Goal: Information Seeking & Learning: Check status

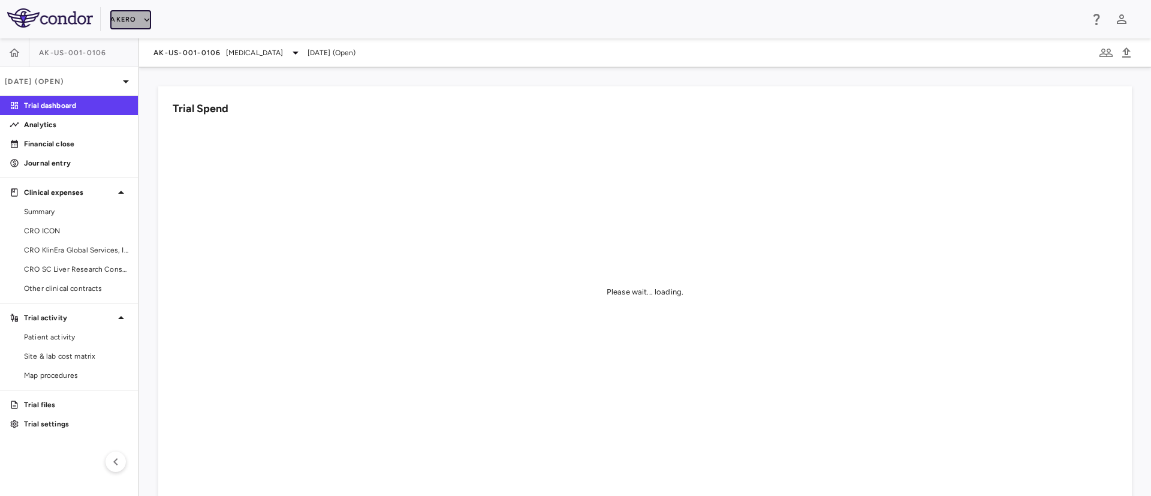
click at [145, 17] on icon "button" at bounding box center [146, 19] width 11 height 11
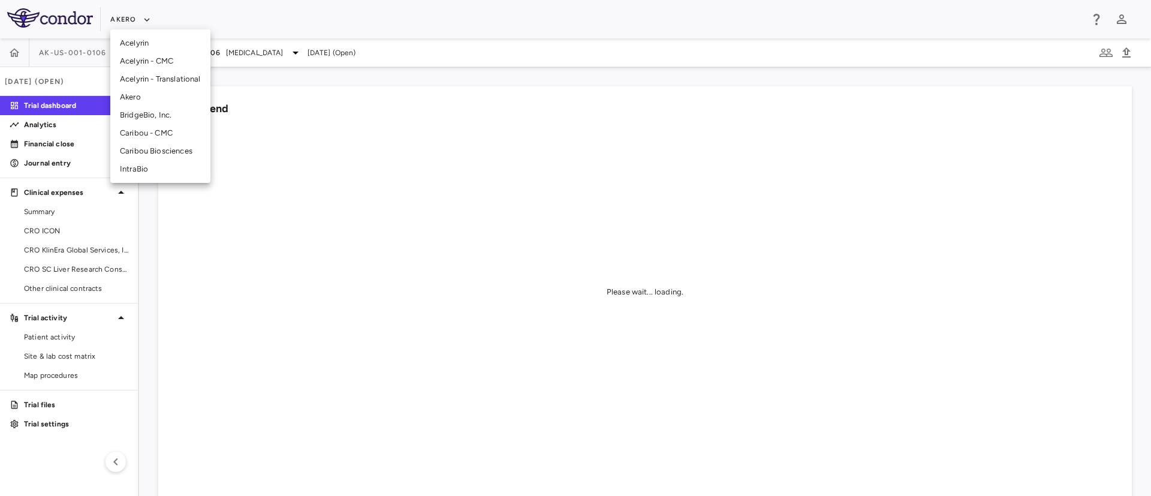
click at [162, 114] on li "BridgeBio, Inc." at bounding box center [160, 115] width 100 height 18
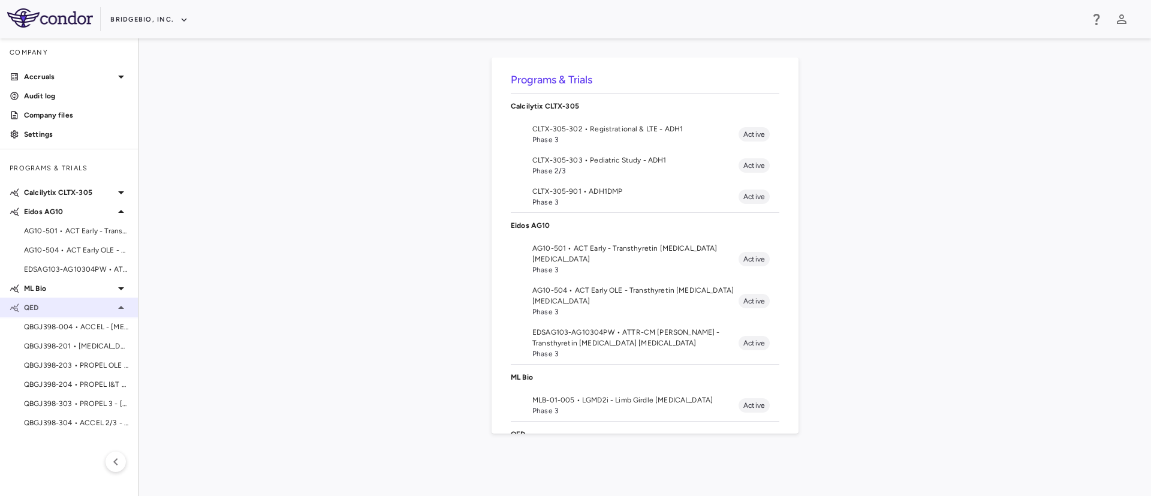
click at [131, 306] on div "QED" at bounding box center [69, 308] width 138 height 22
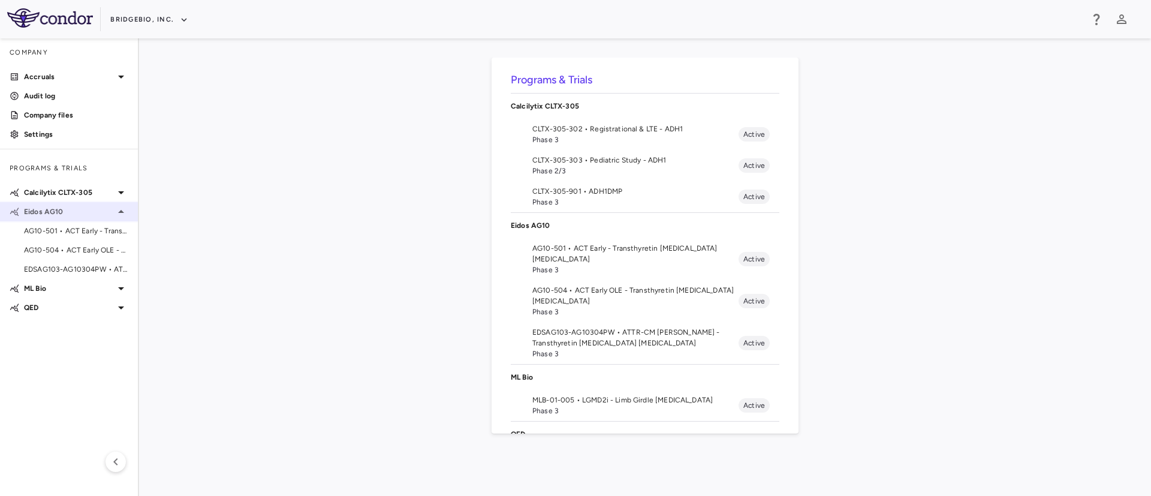
click at [122, 215] on icon at bounding box center [121, 211] width 14 height 14
click at [119, 193] on icon at bounding box center [121, 192] width 14 height 14
click at [58, 208] on span "CLTX-305-302 • Registrational & LTE - ADH1" at bounding box center [76, 211] width 104 height 11
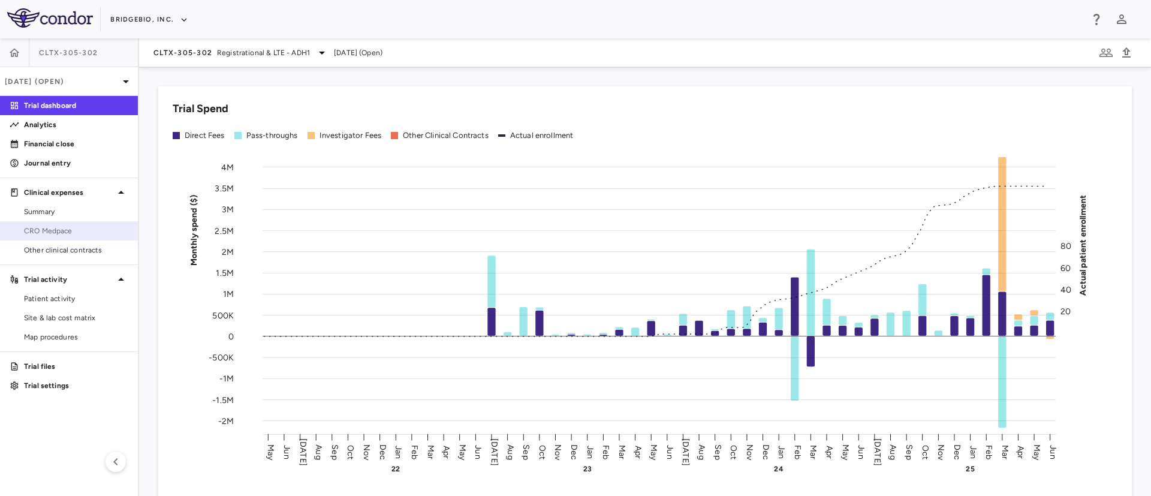
click at [61, 230] on span "CRO Medpace" at bounding box center [76, 230] width 104 height 11
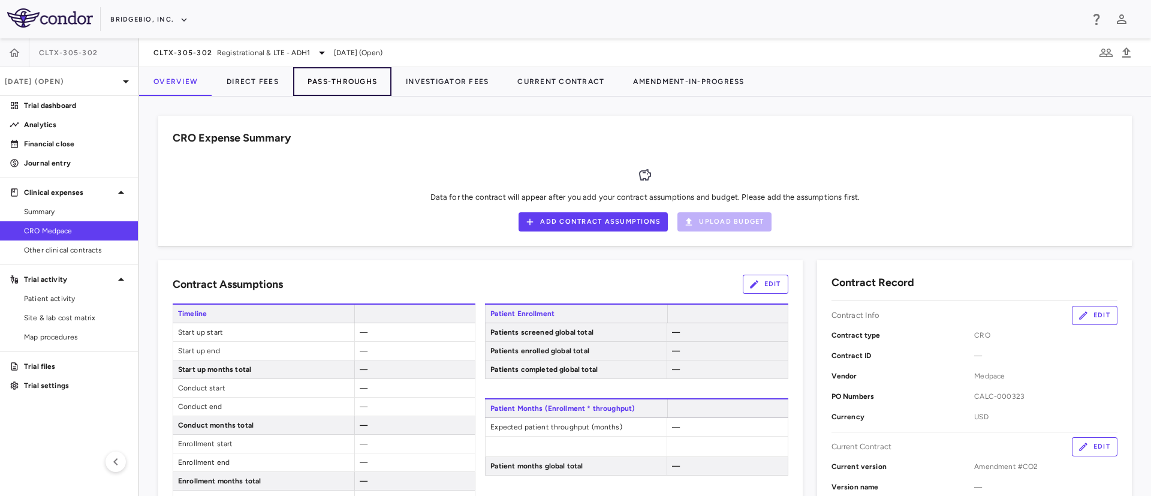
click at [322, 80] on button "Pass-Throughs" at bounding box center [342, 81] width 98 height 29
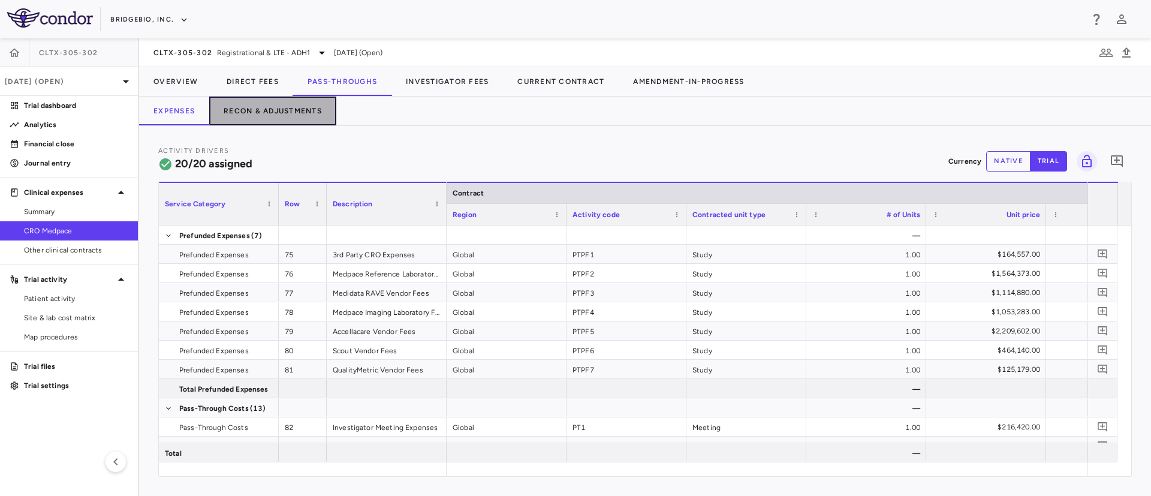
click at [277, 115] on button "Recon & Adjustments" at bounding box center [272, 110] width 127 height 29
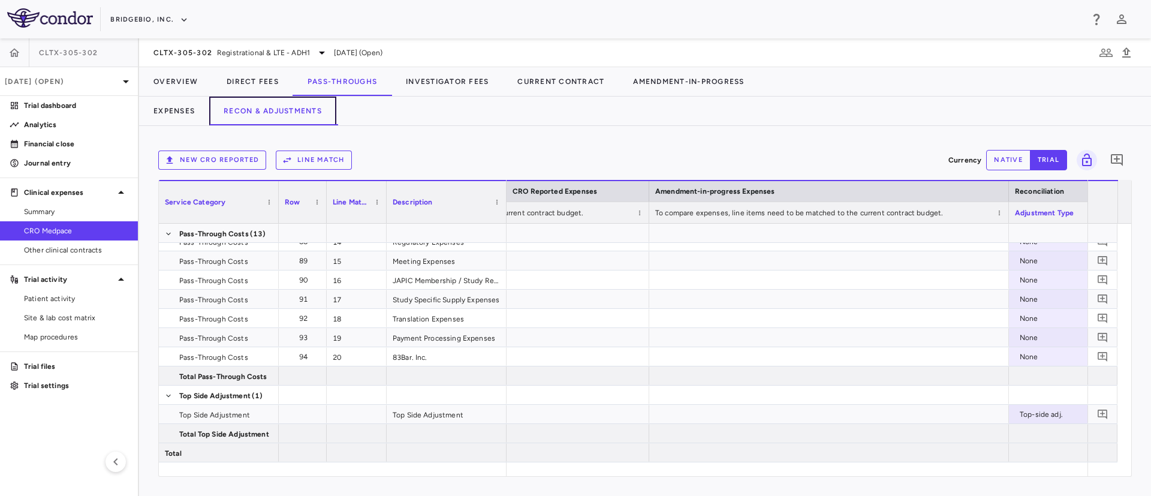
scroll to position [0, 1249]
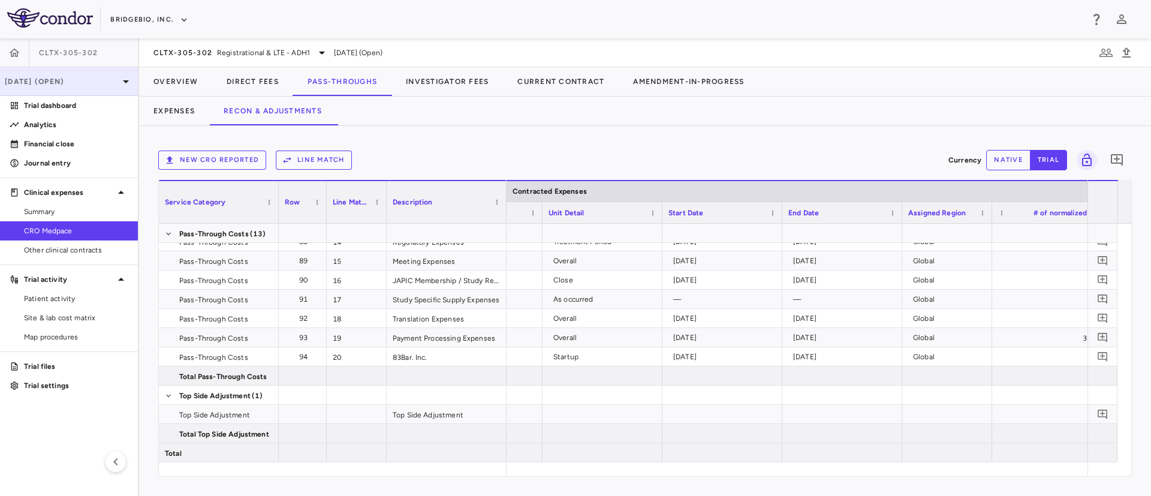
click at [84, 80] on p "[DATE] (Open)" at bounding box center [62, 81] width 114 height 11
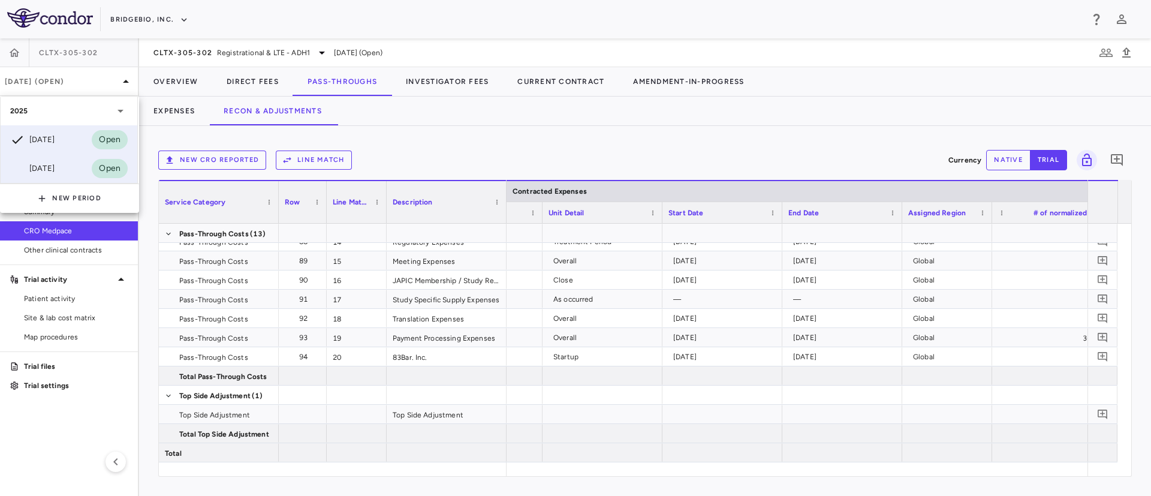
click at [46, 161] on div "[DATE]" at bounding box center [32, 168] width 44 height 14
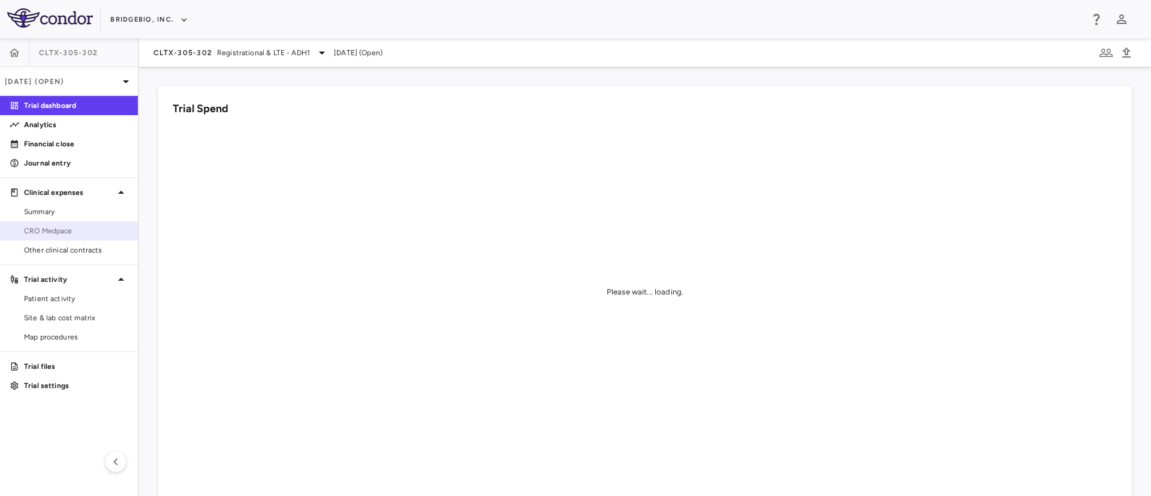
click at [58, 230] on span "CRO Medpace" at bounding box center [76, 230] width 104 height 11
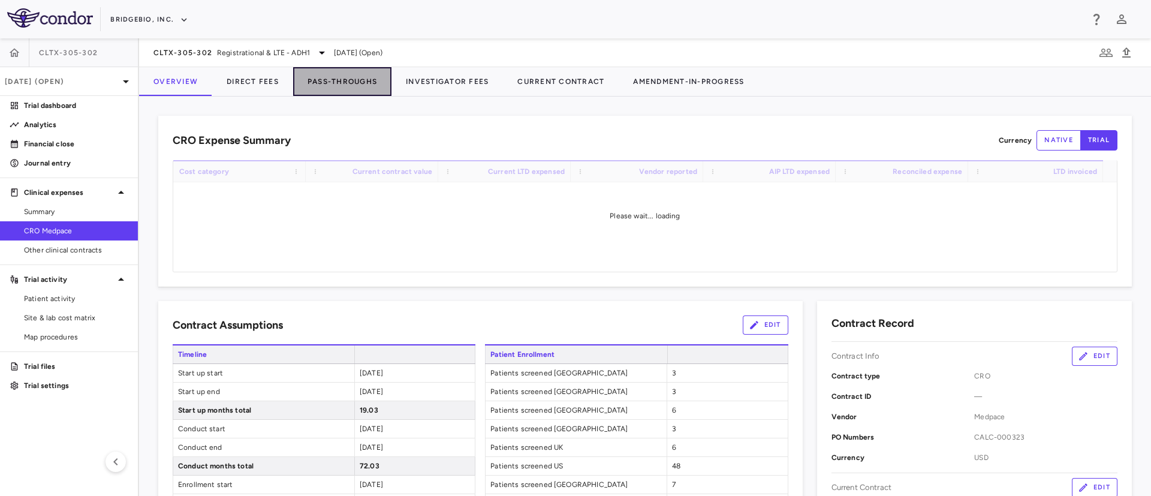
click at [351, 76] on button "Pass-Throughs" at bounding box center [342, 81] width 98 height 29
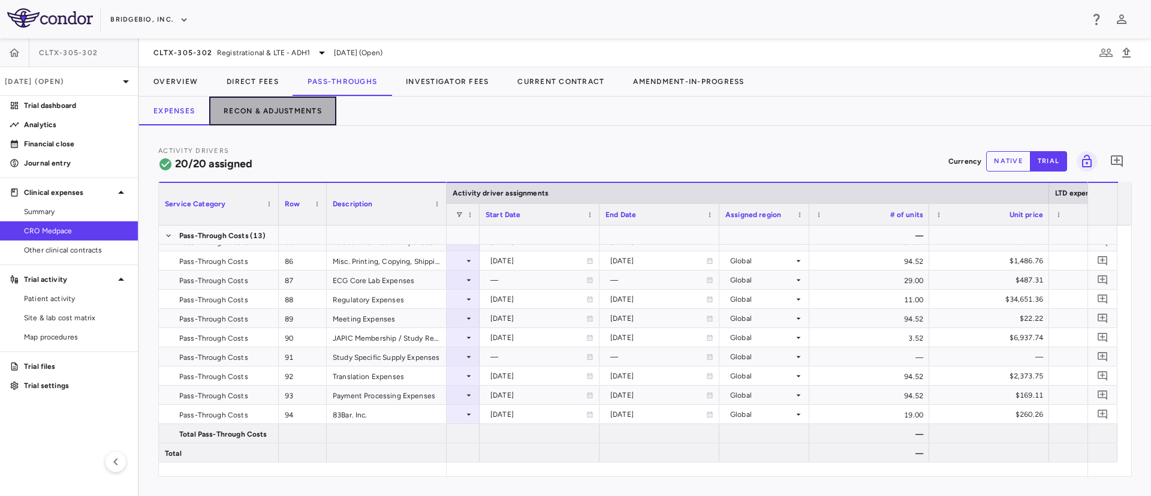
click at [295, 123] on button "Recon & Adjustments" at bounding box center [272, 110] width 127 height 29
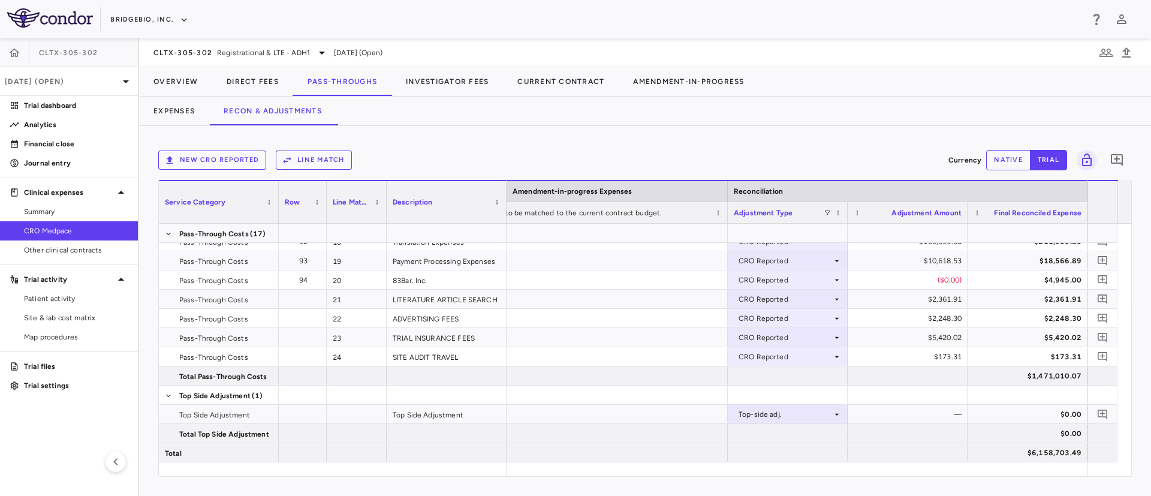
click at [1003, 171] on div "New CRO reported Line Match Currency native trial 0" at bounding box center [644, 160] width 973 height 30
click at [1001, 161] on button "native" at bounding box center [1008, 160] width 44 height 20
type button "native"
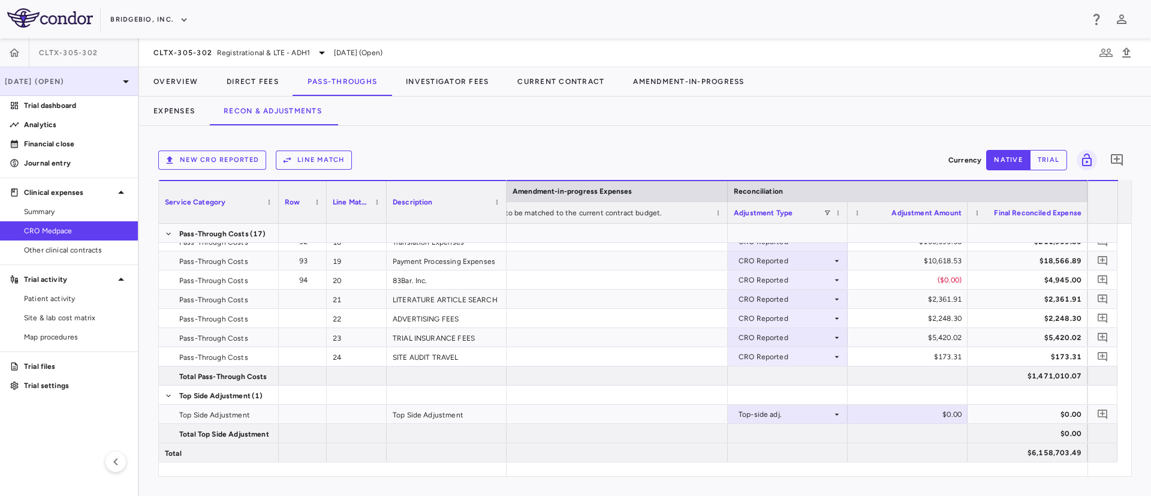
click at [118, 79] on p "[DATE] (Open)" at bounding box center [62, 81] width 114 height 11
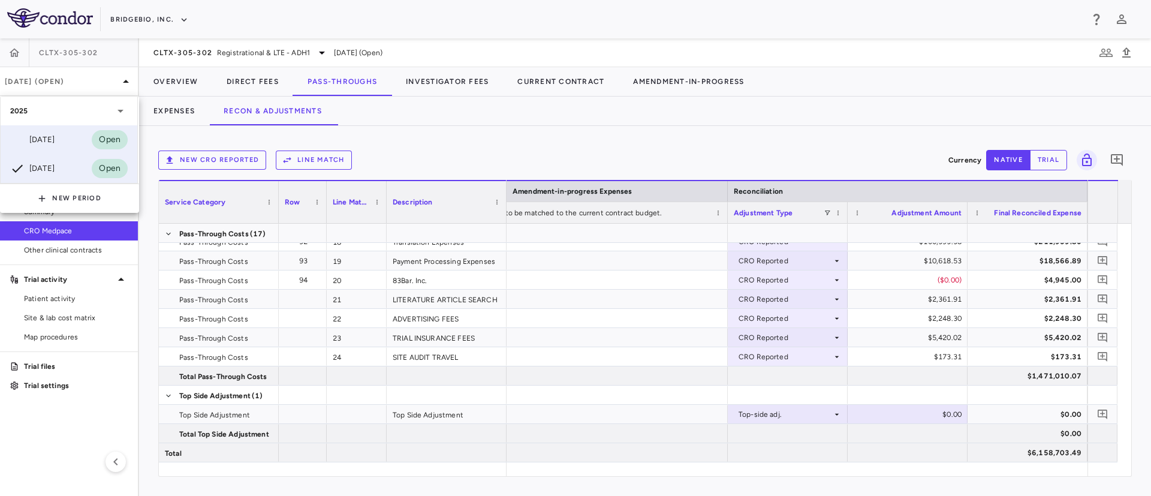
click at [55, 140] on div "[DATE]" at bounding box center [32, 139] width 44 height 14
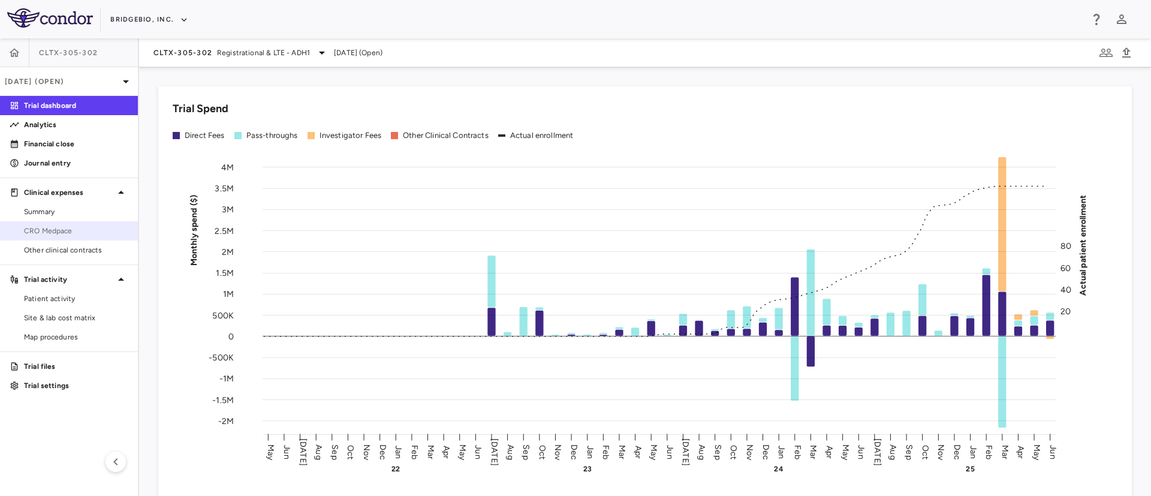
click at [55, 229] on span "CRO Medpace" at bounding box center [76, 230] width 104 height 11
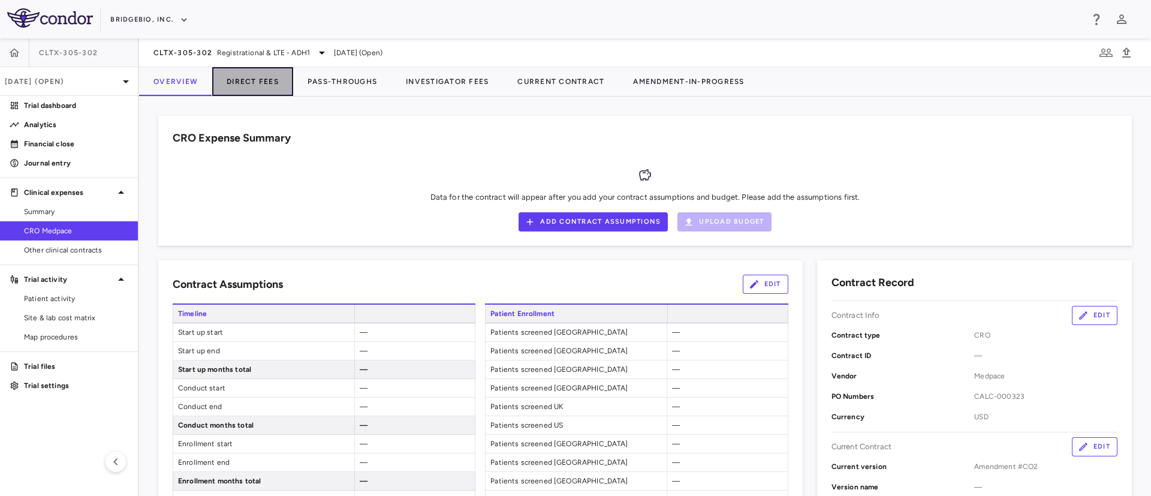
click at [250, 76] on button "Direct Fees" at bounding box center [252, 81] width 81 height 29
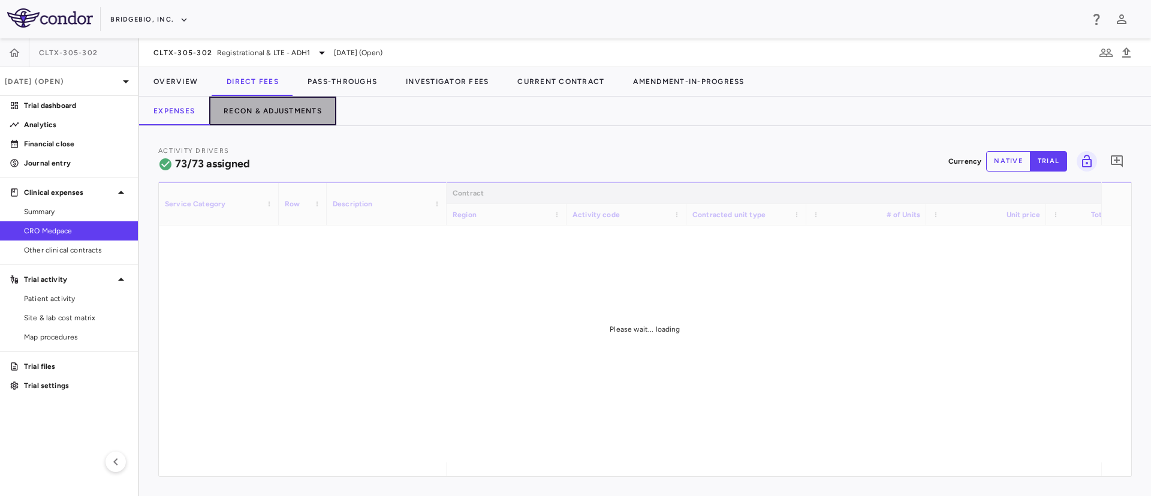
click at [283, 101] on button "Recon & Adjustments" at bounding box center [272, 110] width 127 height 29
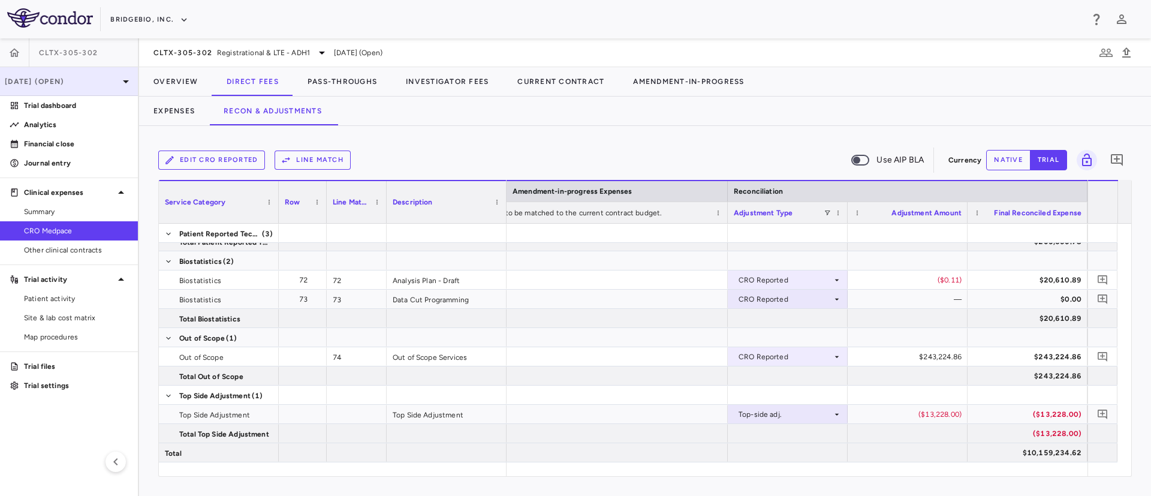
click at [64, 87] on div "[DATE] (Open)" at bounding box center [69, 81] width 138 height 29
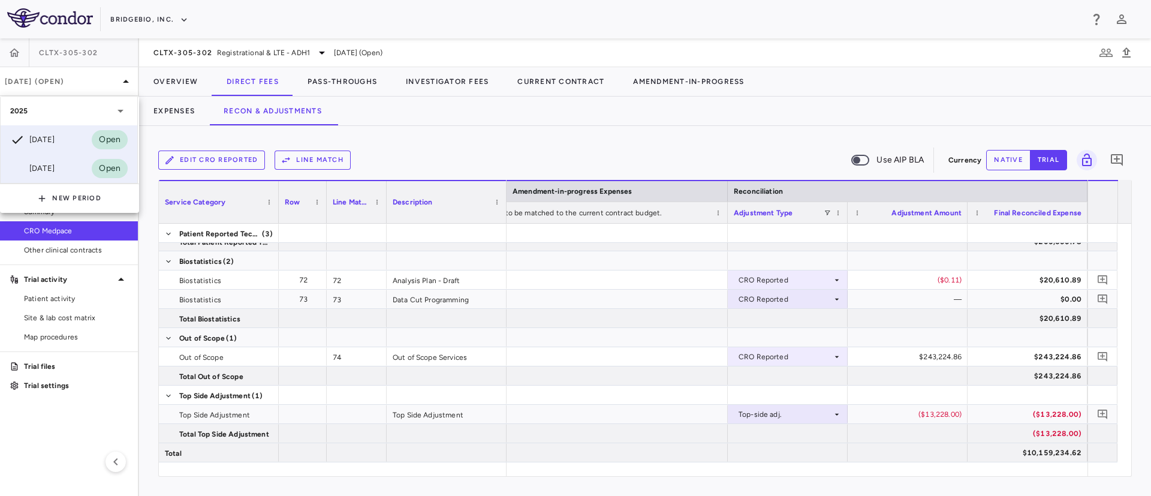
click at [43, 161] on div "[DATE]" at bounding box center [32, 168] width 44 height 14
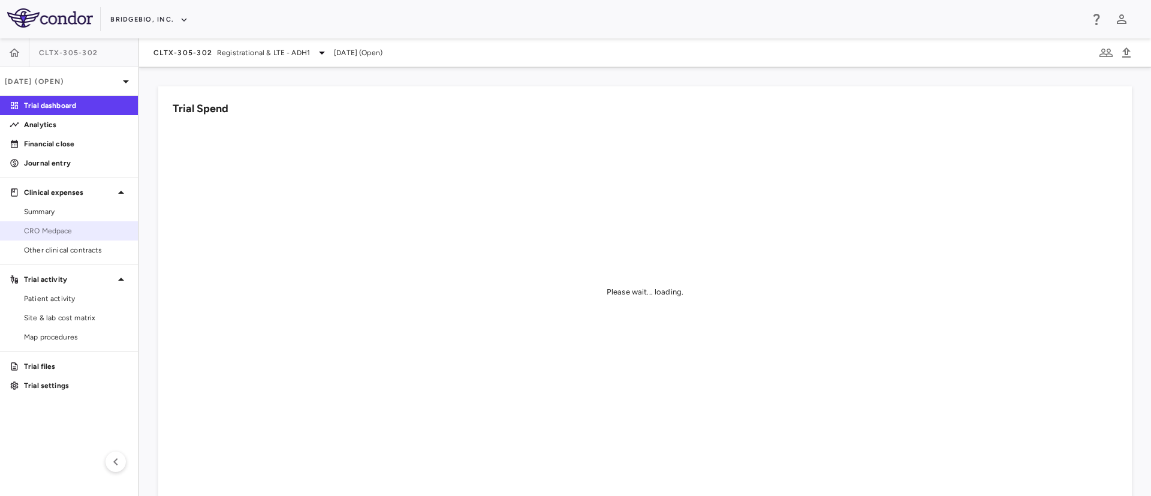
click at [52, 231] on span "CRO Medpace" at bounding box center [76, 230] width 104 height 11
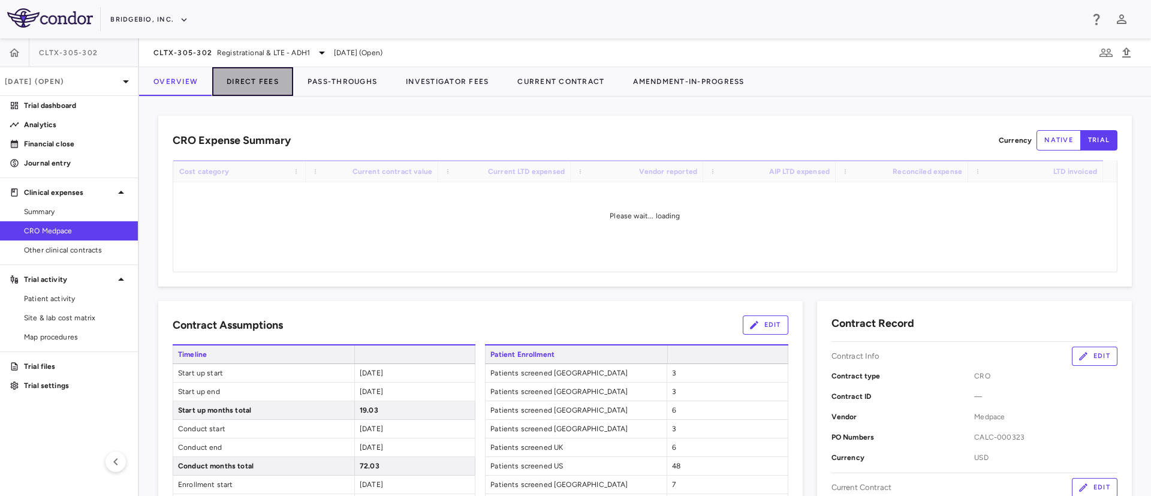
click at [246, 77] on button "Direct Fees" at bounding box center [252, 81] width 81 height 29
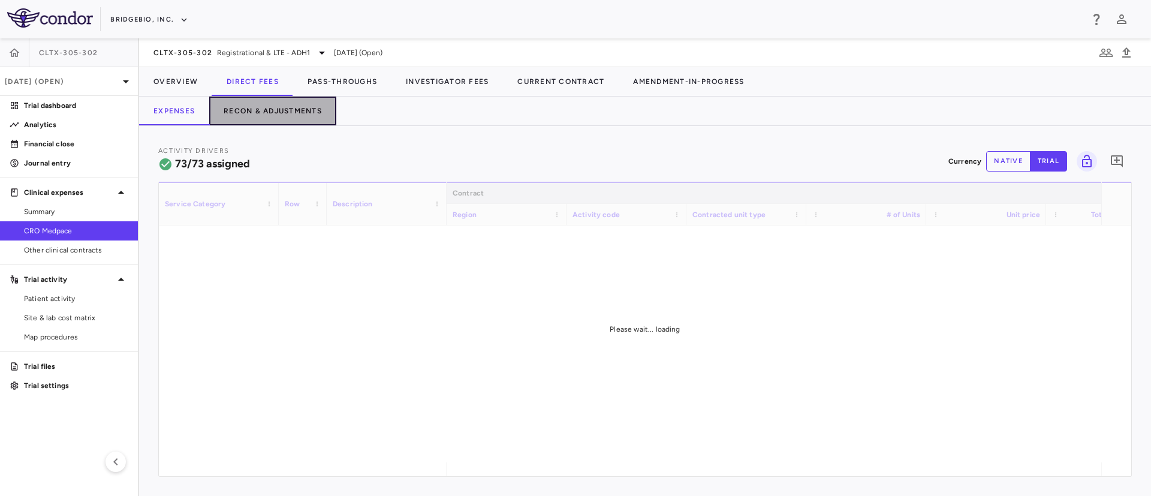
click at [282, 113] on button "Recon & Adjustments" at bounding box center [272, 110] width 127 height 29
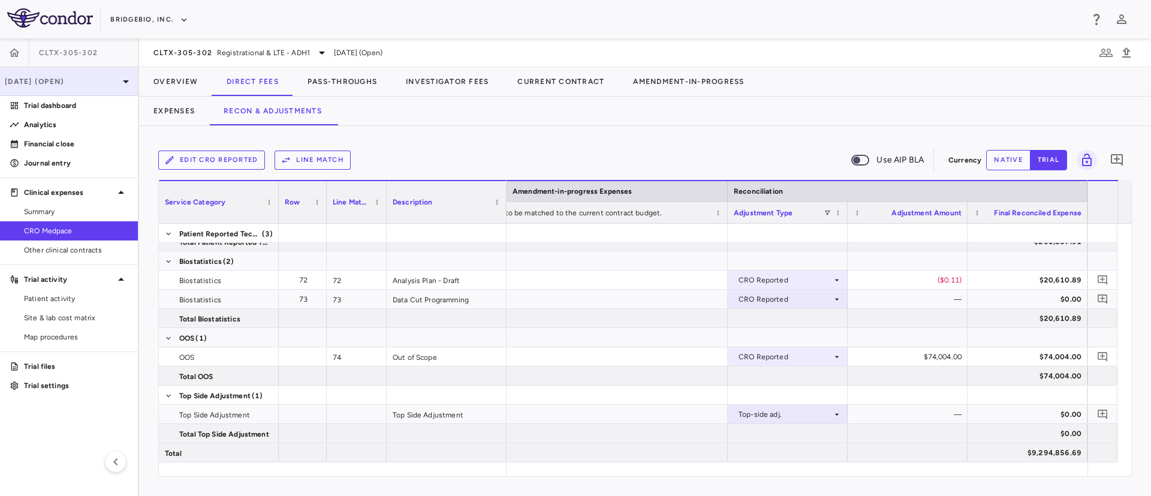
click at [109, 90] on div "[DATE] (Open)" at bounding box center [69, 81] width 138 height 29
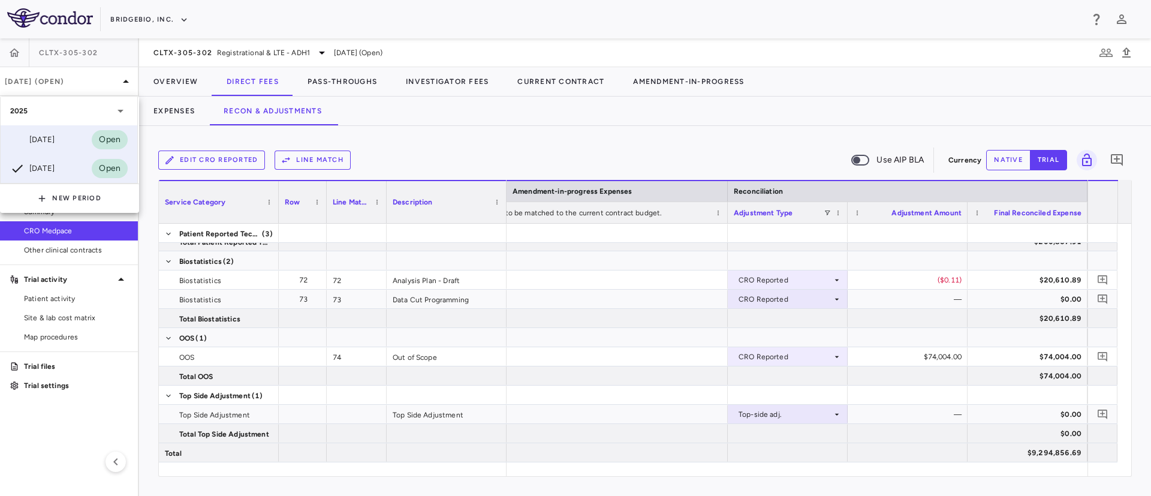
click at [48, 135] on div "[DATE]" at bounding box center [32, 139] width 44 height 14
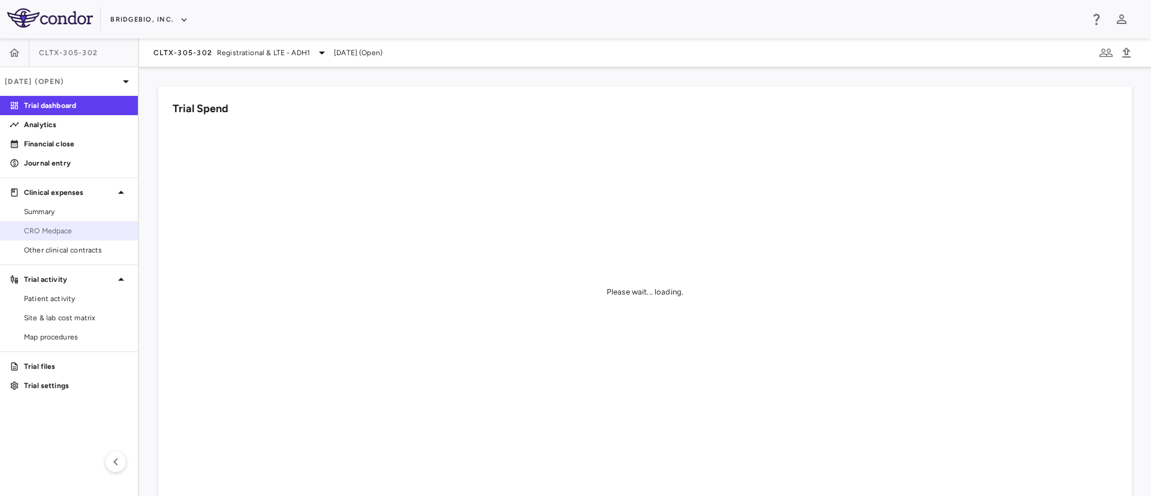
click at [41, 234] on span "CRO Medpace" at bounding box center [76, 230] width 104 height 11
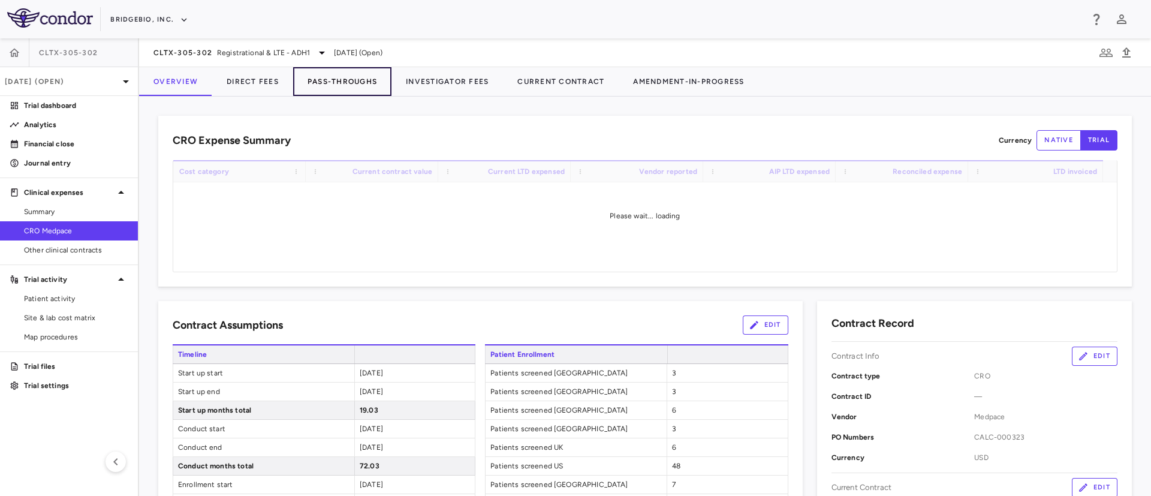
click at [343, 81] on button "Pass-Throughs" at bounding box center [342, 81] width 98 height 29
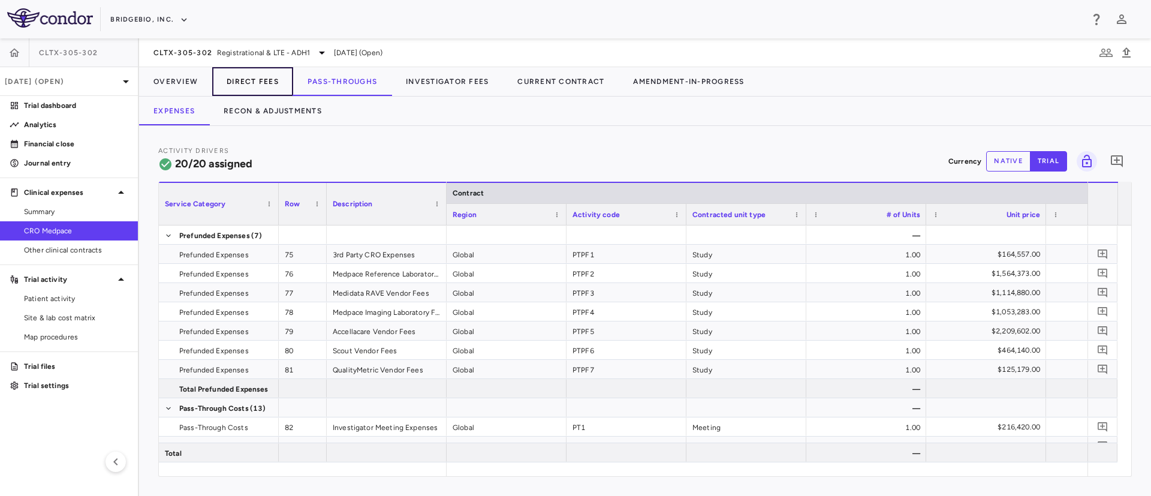
click at [240, 87] on button "Direct Fees" at bounding box center [252, 81] width 81 height 29
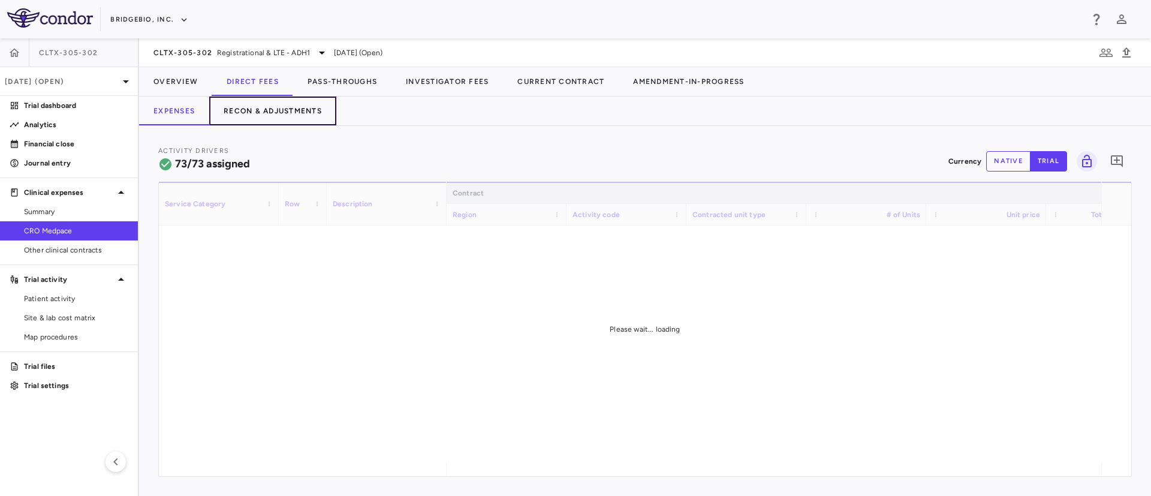
click at [293, 109] on button "Recon & Adjustments" at bounding box center [272, 110] width 127 height 29
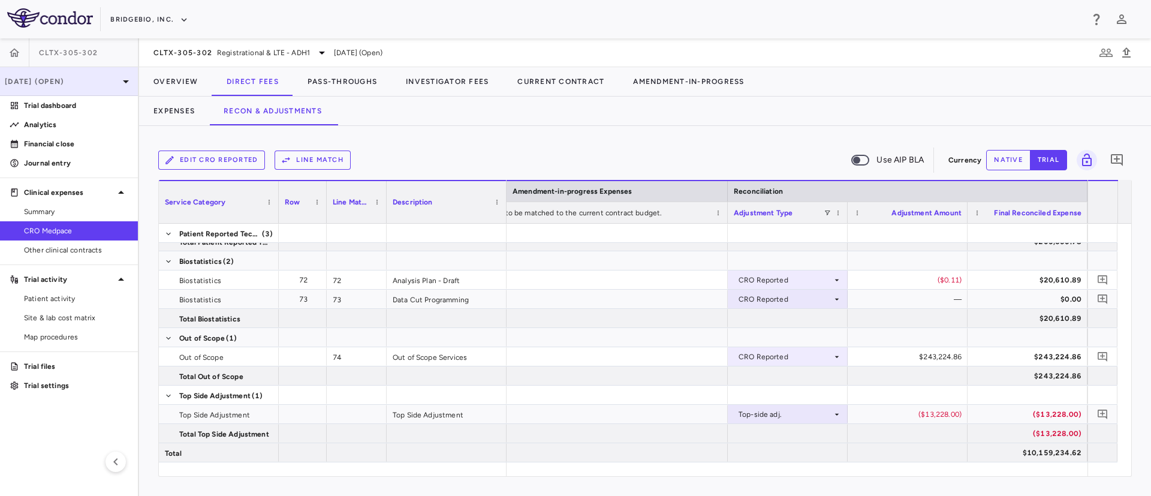
click at [113, 84] on p "[DATE] (Open)" at bounding box center [62, 81] width 114 height 11
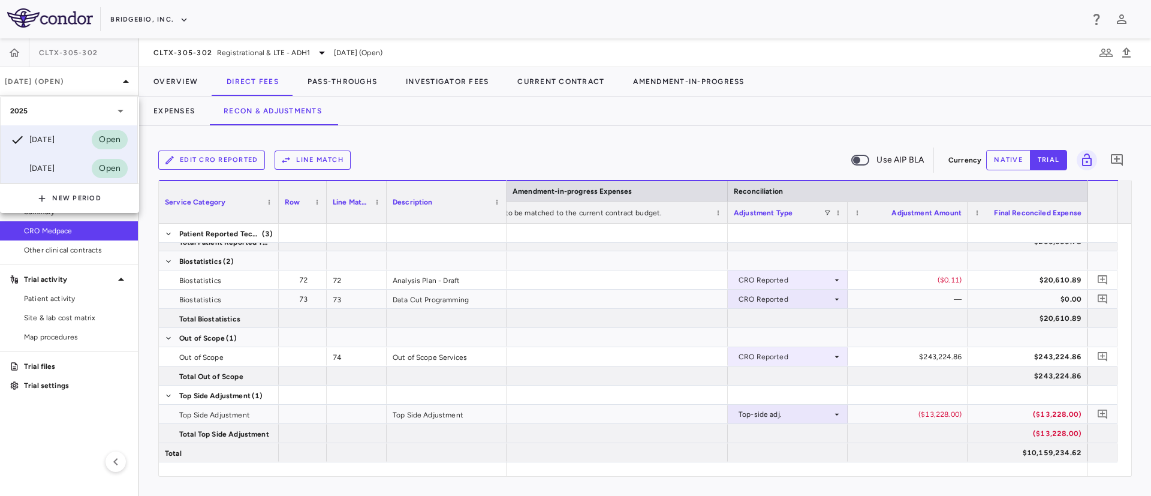
click at [41, 164] on div "[DATE]" at bounding box center [32, 168] width 44 height 14
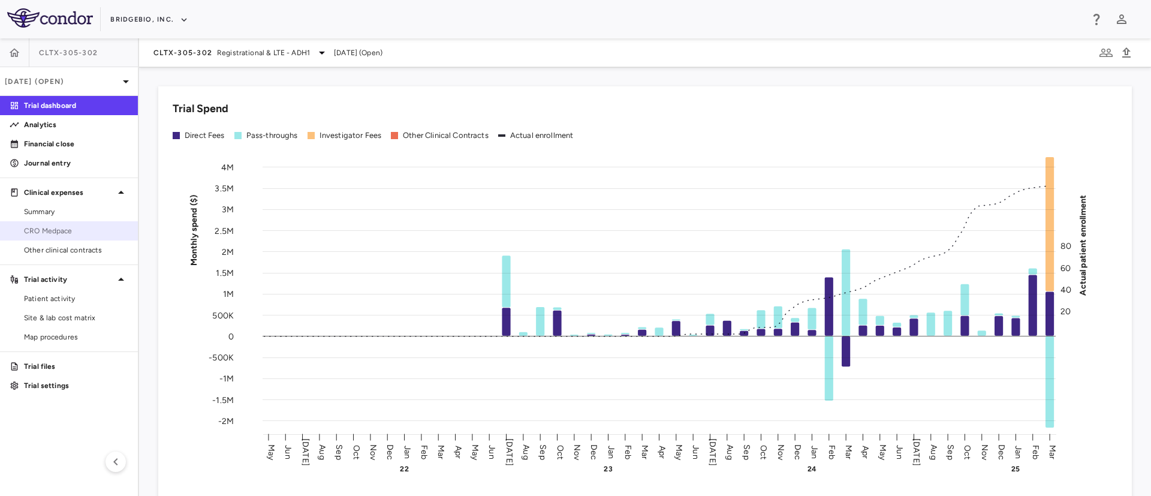
click at [59, 233] on span "CRO Medpace" at bounding box center [76, 230] width 104 height 11
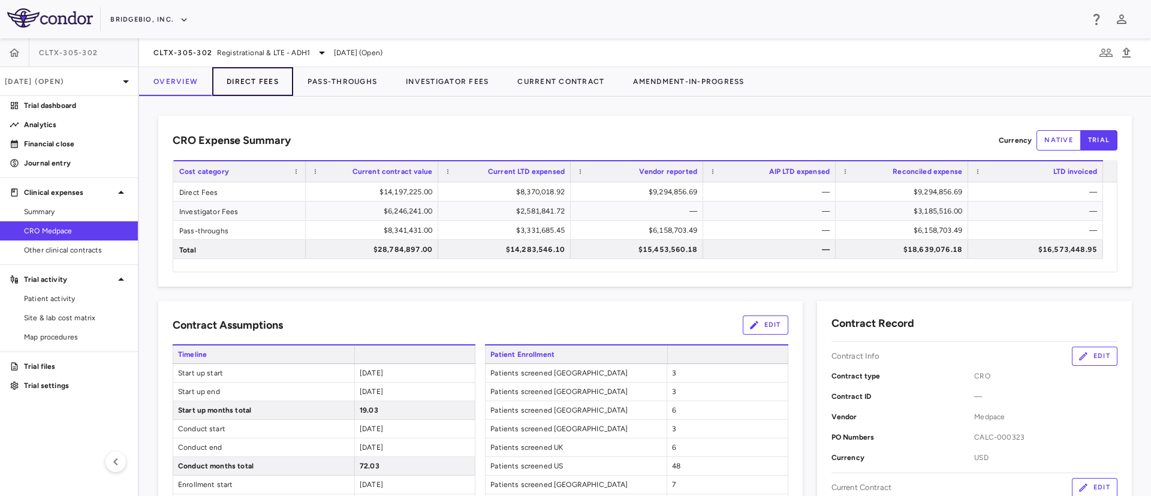
click at [256, 80] on button "Direct Fees" at bounding box center [252, 81] width 81 height 29
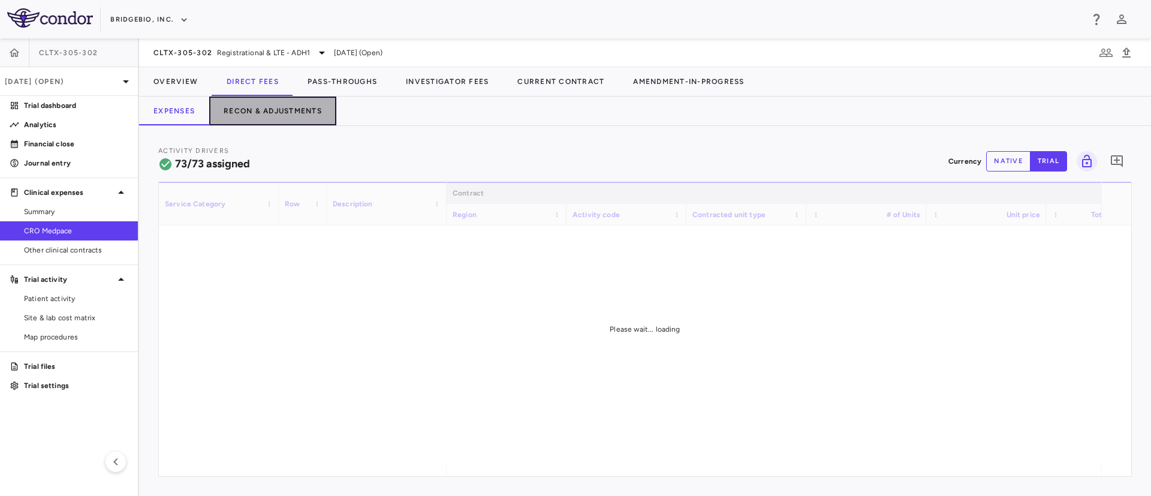
click at [288, 115] on button "Recon & Adjustments" at bounding box center [272, 110] width 127 height 29
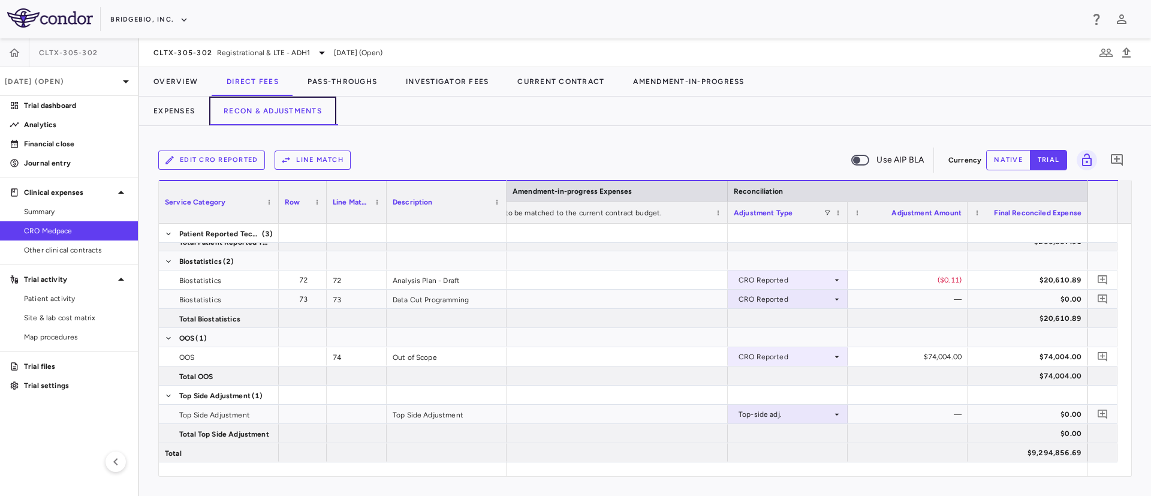
scroll to position [0, 1680]
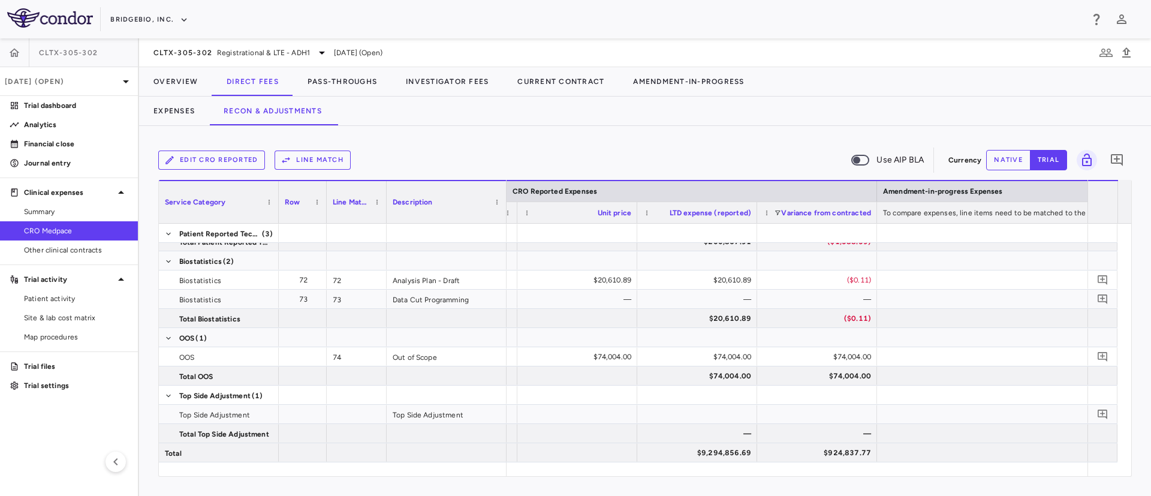
drag, startPoint x: 820, startPoint y: 470, endPoint x: 869, endPoint y: 488, distance: 52.3
click at [869, 488] on div "Edit CRO reported Line Match Use AIP BLA Currency native trial 0 Service Catego…" at bounding box center [645, 311] width 1012 height 370
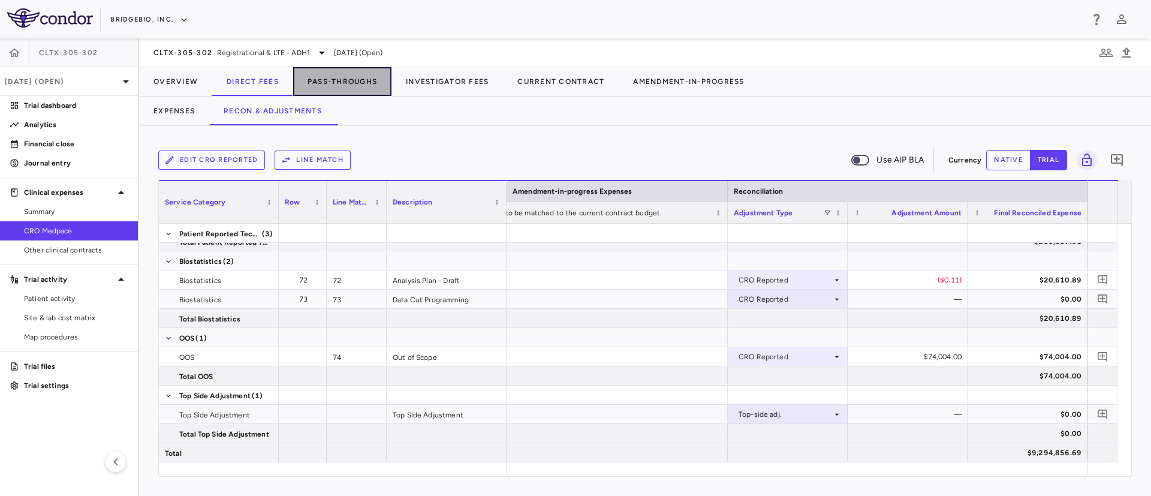
click at [347, 80] on button "Pass-Throughs" at bounding box center [342, 81] width 98 height 29
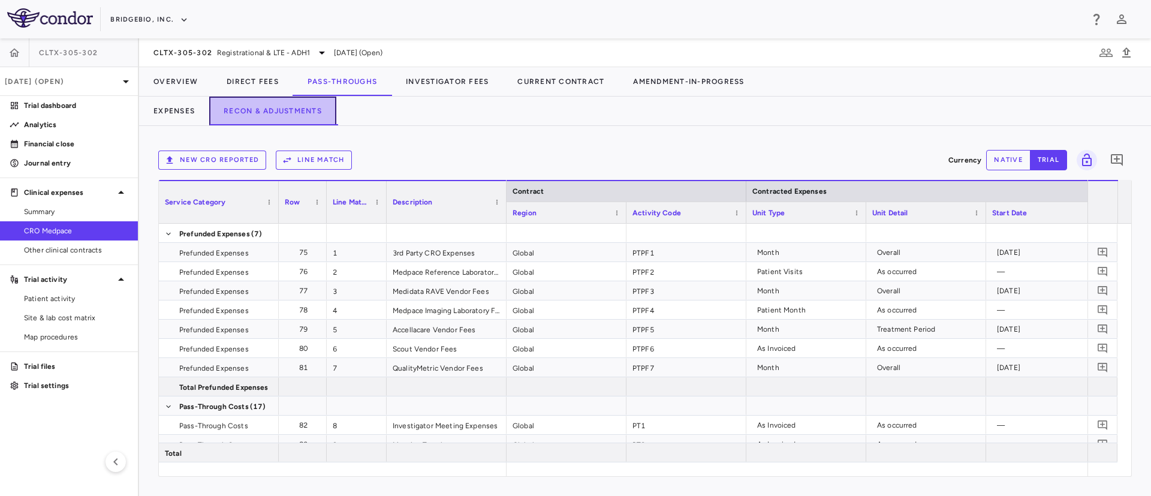
click at [236, 114] on button "Recon & Adjustments" at bounding box center [272, 110] width 127 height 29
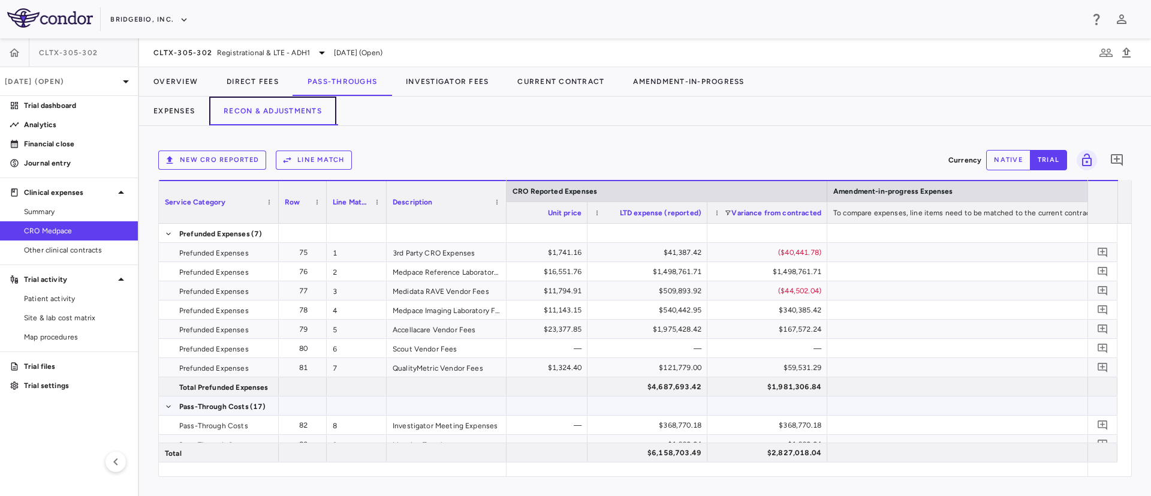
scroll to position [0, 1448]
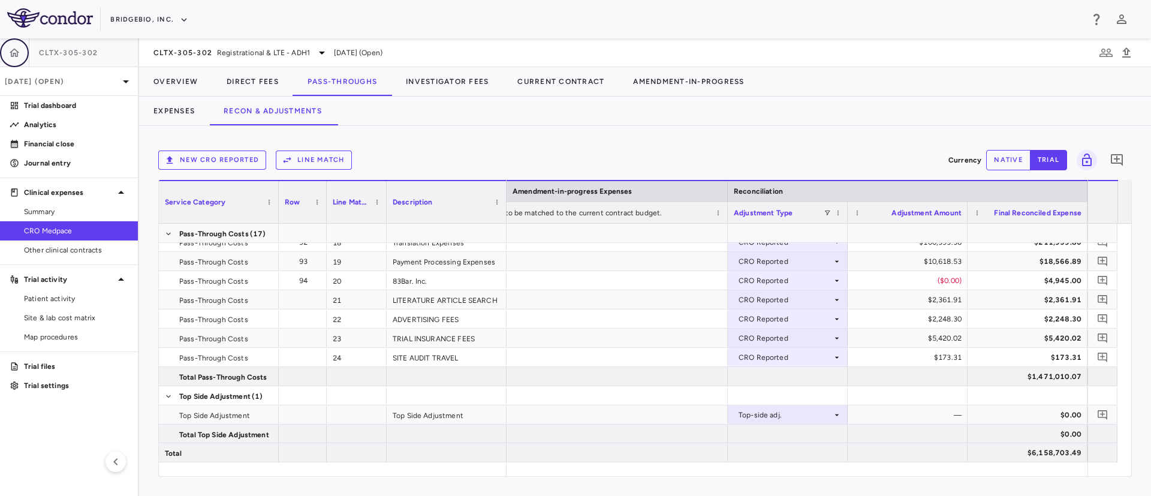
click at [13, 60] on button "button" at bounding box center [14, 52] width 29 height 29
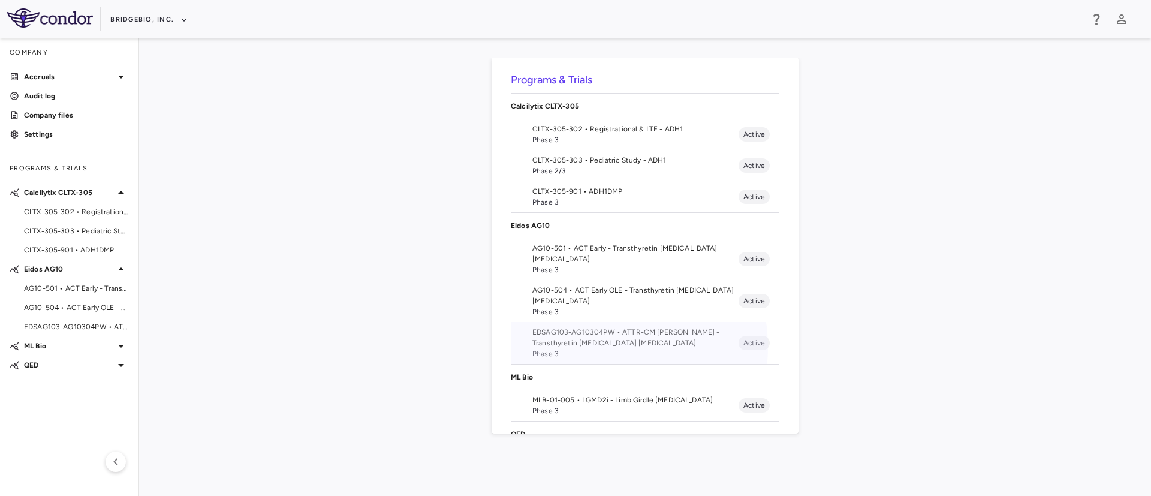
click at [596, 347] on span "EDSAG103-AG10304PW • ATTR-CM [PERSON_NAME] - Transthyretin [MEDICAL_DATA] [MEDI…" at bounding box center [635, 338] width 206 height 22
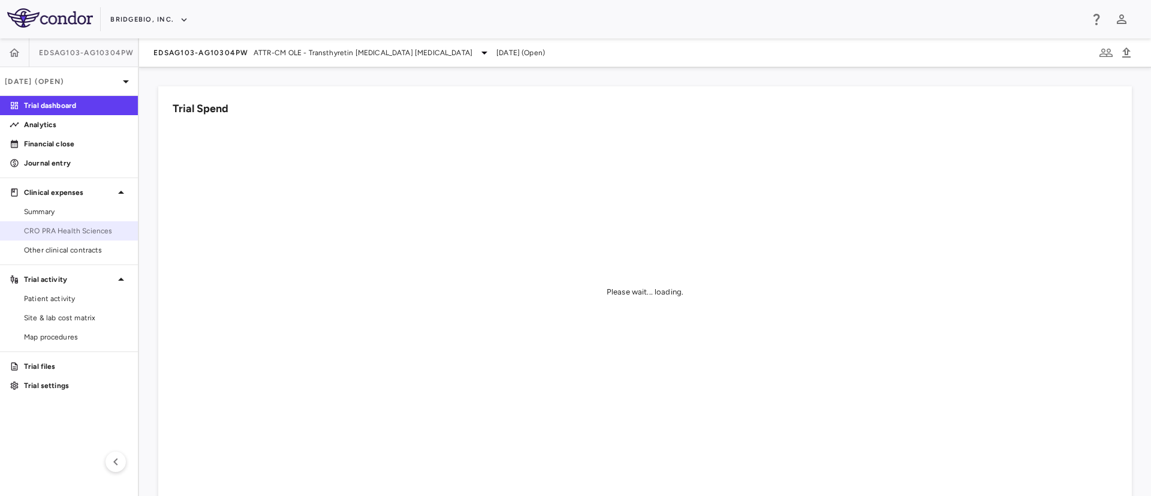
click at [63, 233] on span "CRO PRA Health Sciences" at bounding box center [76, 230] width 104 height 11
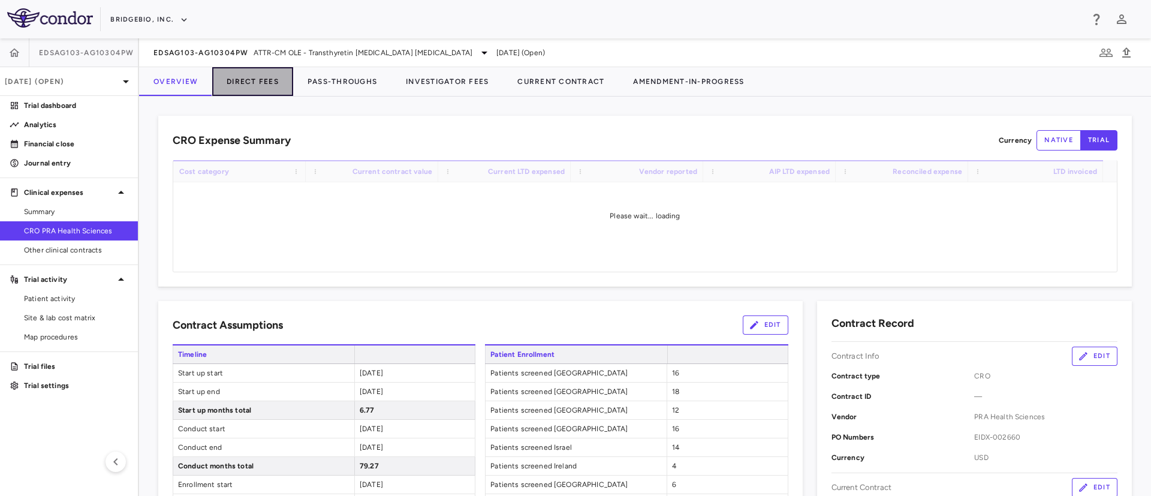
click at [254, 84] on button "Direct Fees" at bounding box center [252, 81] width 81 height 29
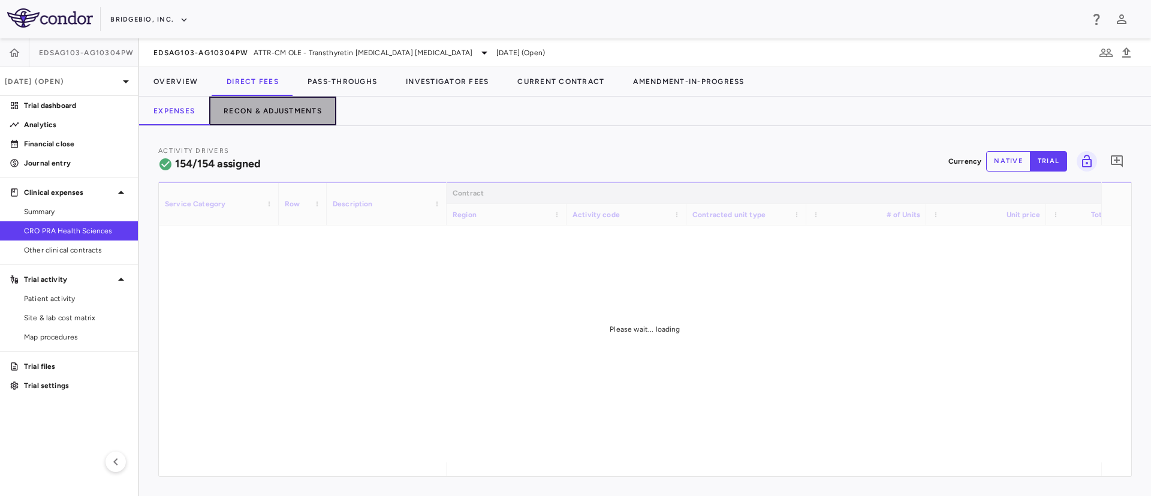
click at [289, 120] on button "Recon & Adjustments" at bounding box center [272, 110] width 127 height 29
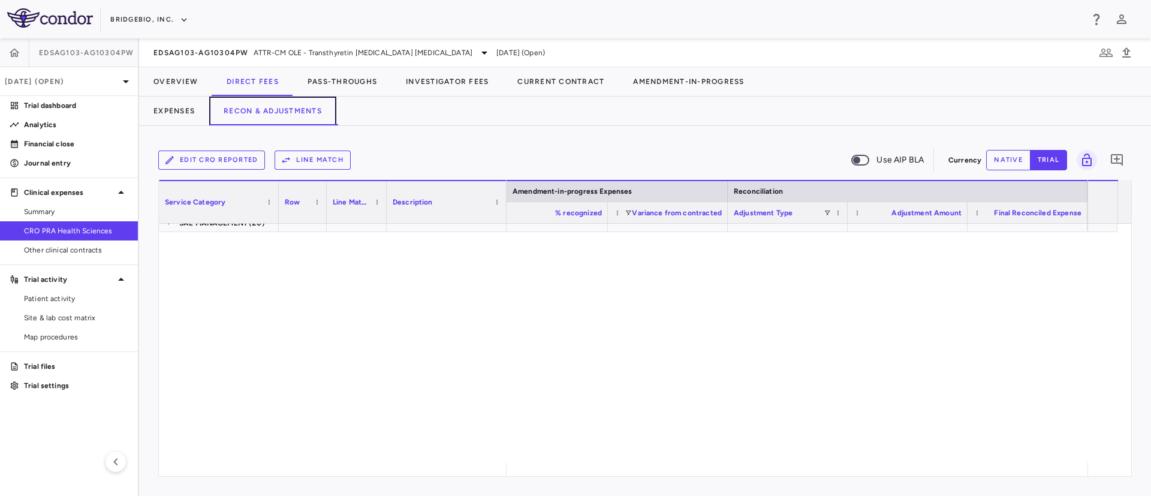
scroll to position [3348, 0]
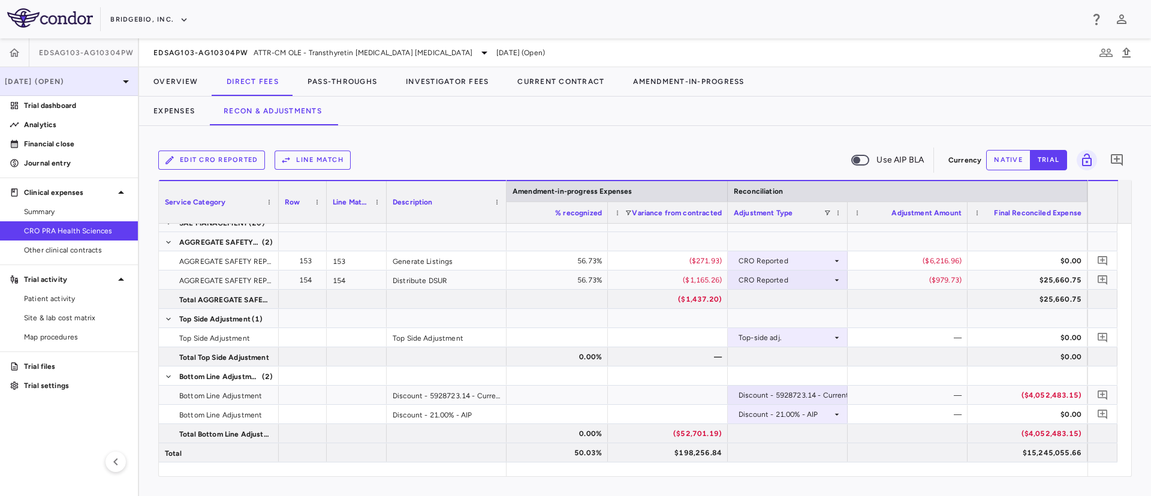
click at [54, 76] on p "[DATE] (Open)" at bounding box center [62, 81] width 114 height 11
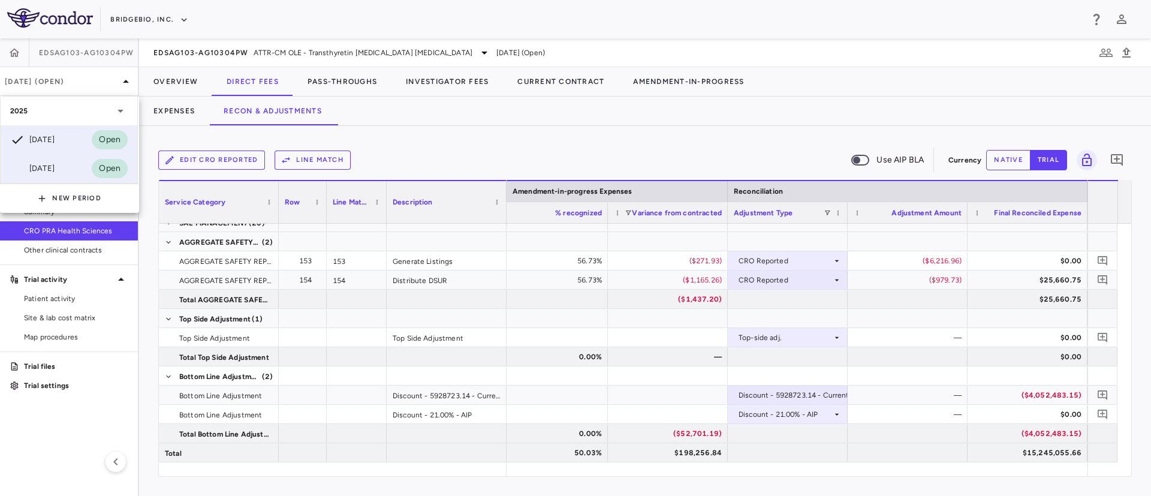
click at [51, 168] on div "[DATE]" at bounding box center [32, 168] width 44 height 14
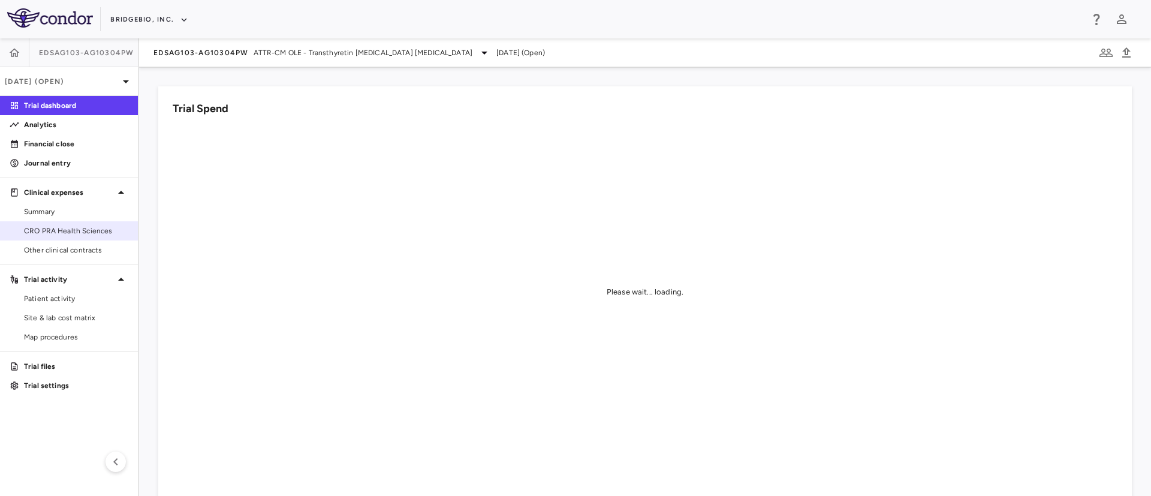
click at [59, 228] on span "CRO PRA Health Sciences" at bounding box center [76, 230] width 104 height 11
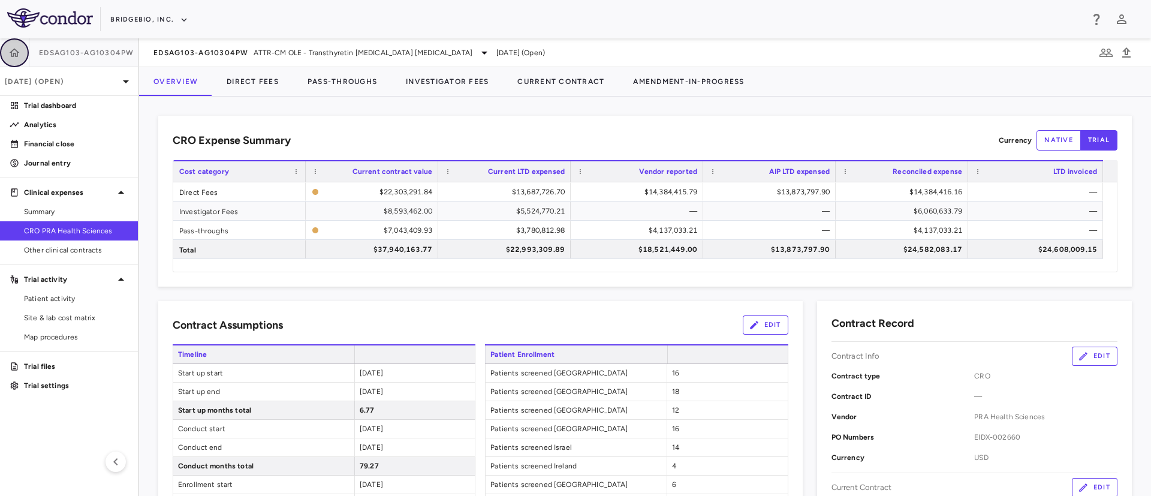
click at [14, 52] on icon "button" at bounding box center [15, 52] width 10 height 8
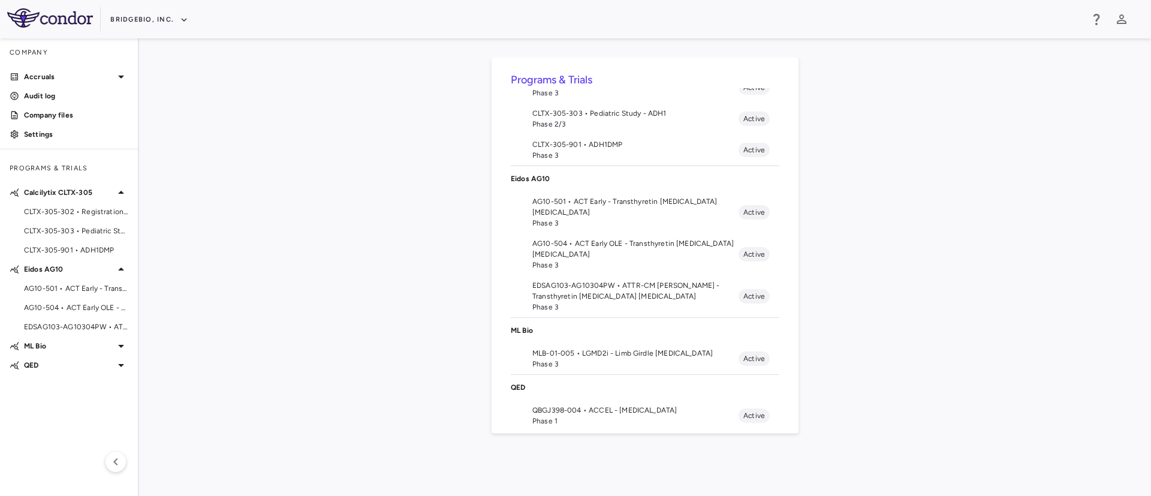
scroll to position [47, 0]
click at [588, 355] on span "MLB-01-005 • LGMD2i - Limb Girdle [MEDICAL_DATA]" at bounding box center [635, 353] width 206 height 11
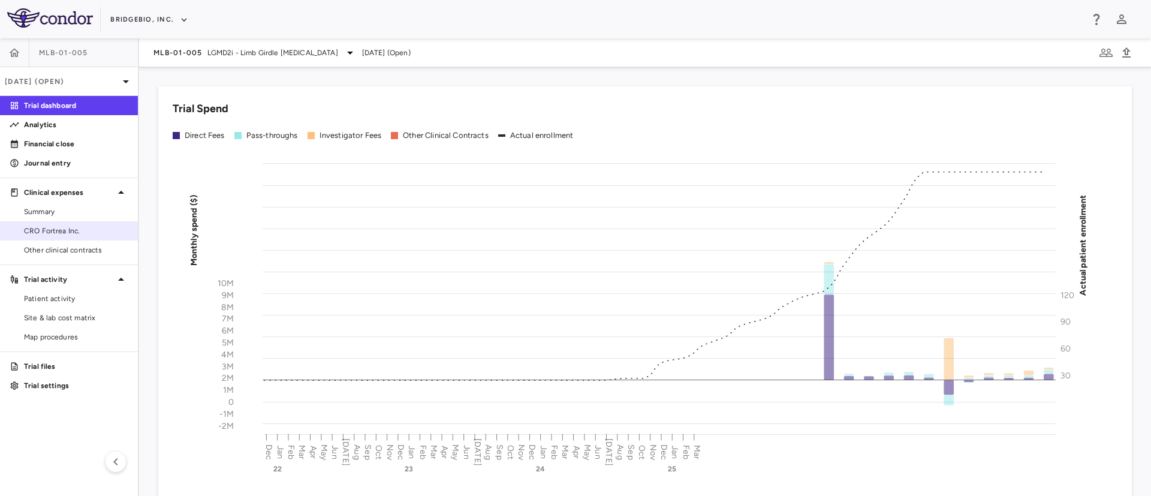
click at [60, 233] on span "CRO Fortrea Inc." at bounding box center [76, 230] width 104 height 11
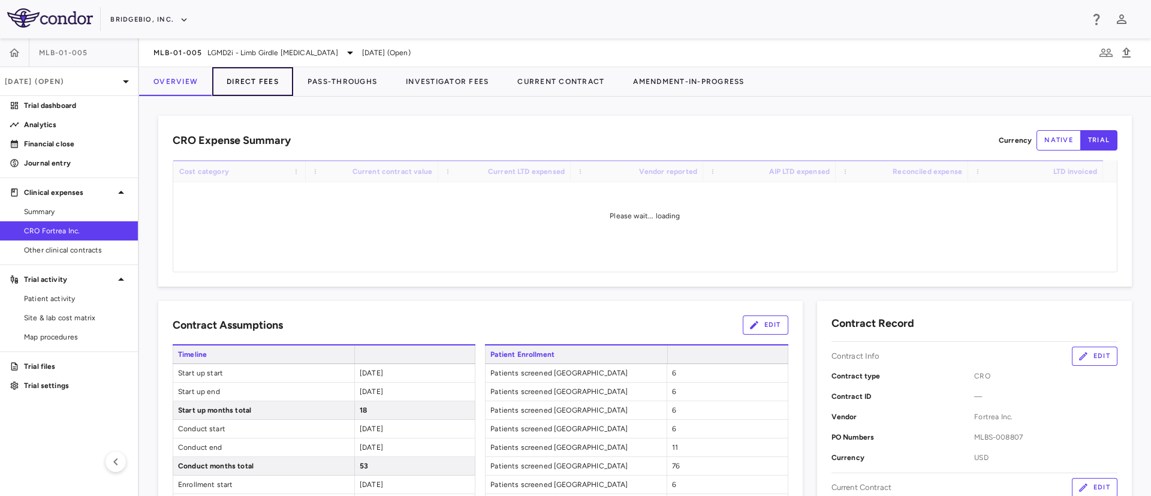
click at [256, 84] on button "Direct Fees" at bounding box center [252, 81] width 81 height 29
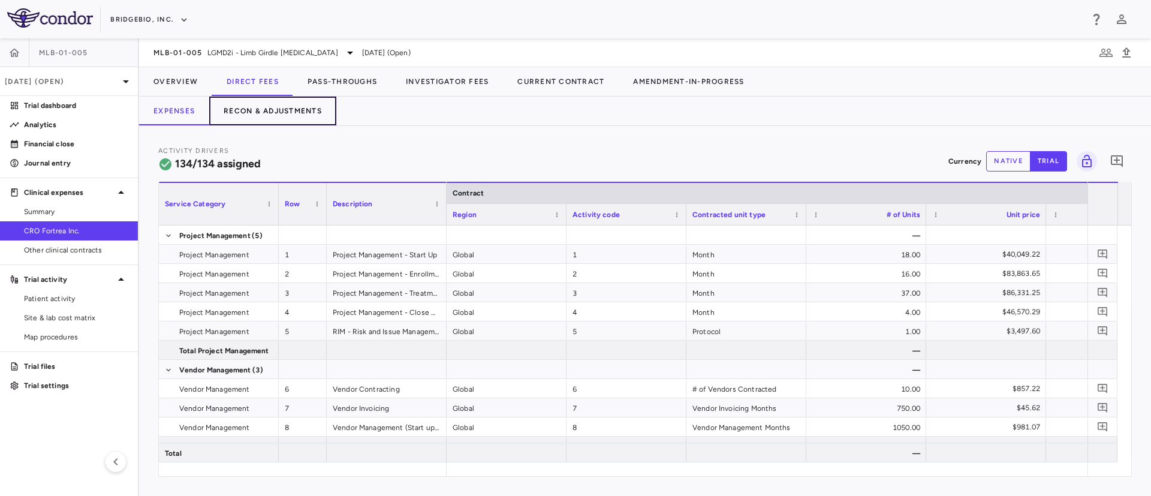
click at [276, 116] on button "Recon & Adjustments" at bounding box center [272, 110] width 127 height 29
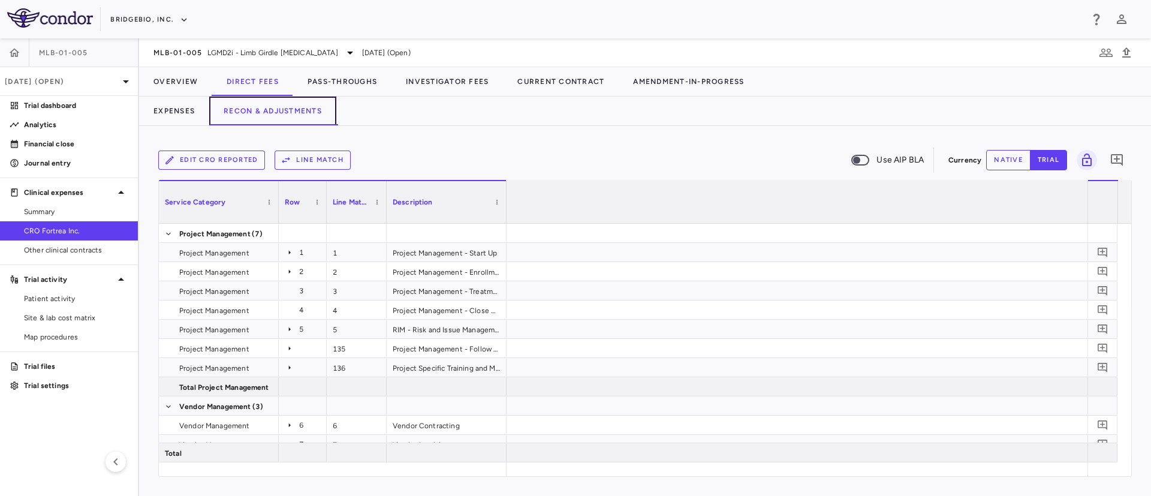
scroll to position [0, 1906]
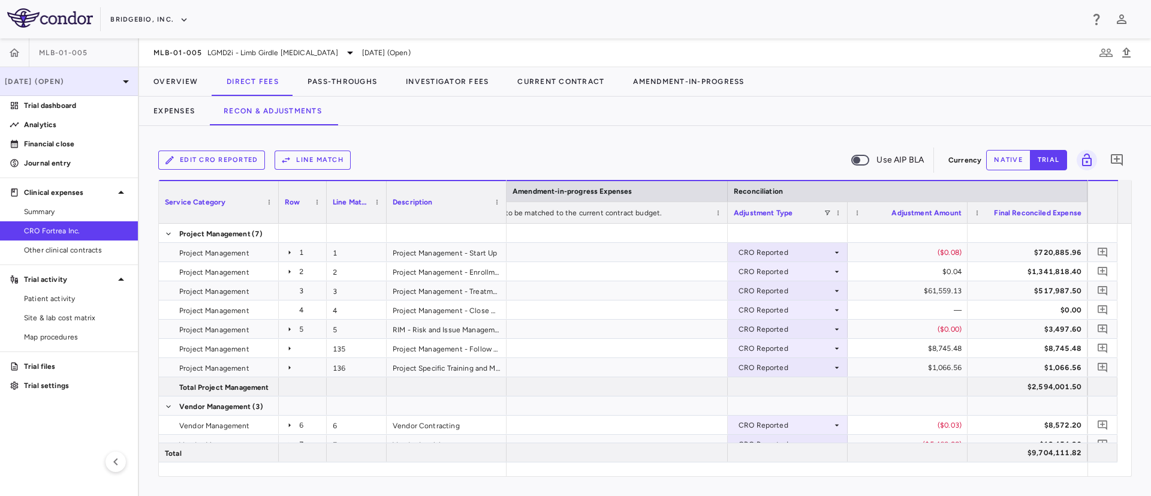
click at [120, 81] on icon at bounding box center [126, 81] width 14 height 14
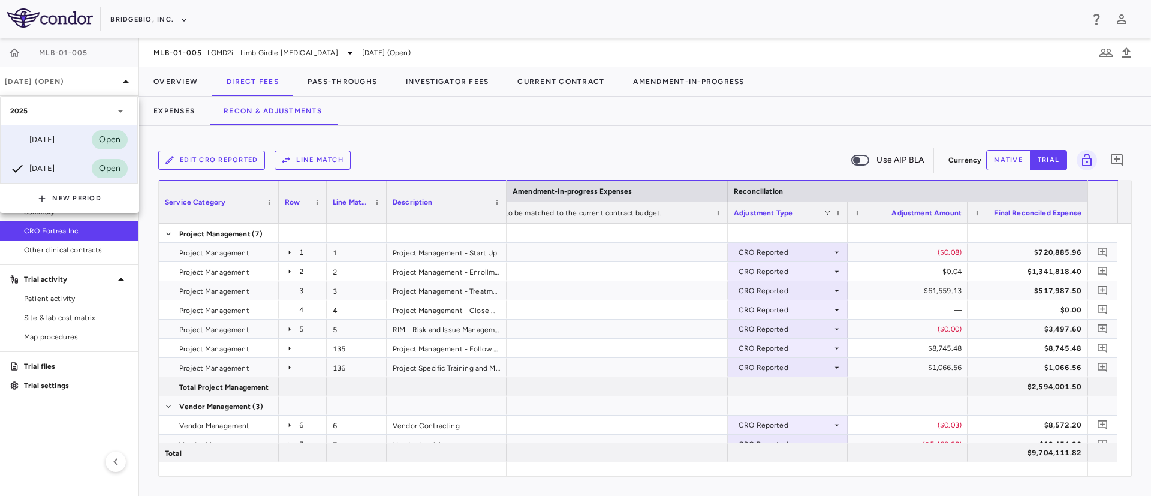
click at [36, 140] on div "[DATE]" at bounding box center [32, 139] width 44 height 14
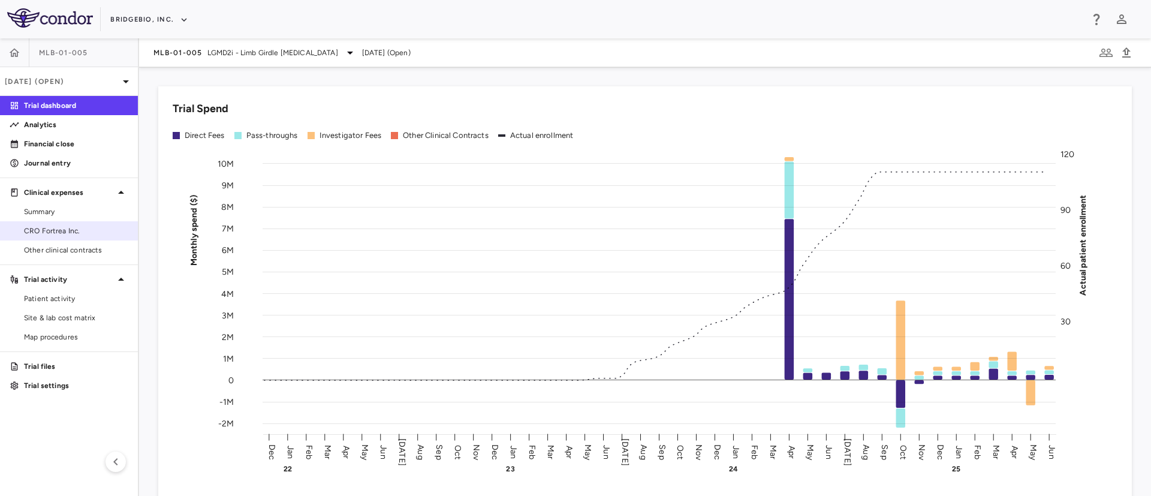
click at [51, 233] on span "CRO Fortrea Inc." at bounding box center [76, 230] width 104 height 11
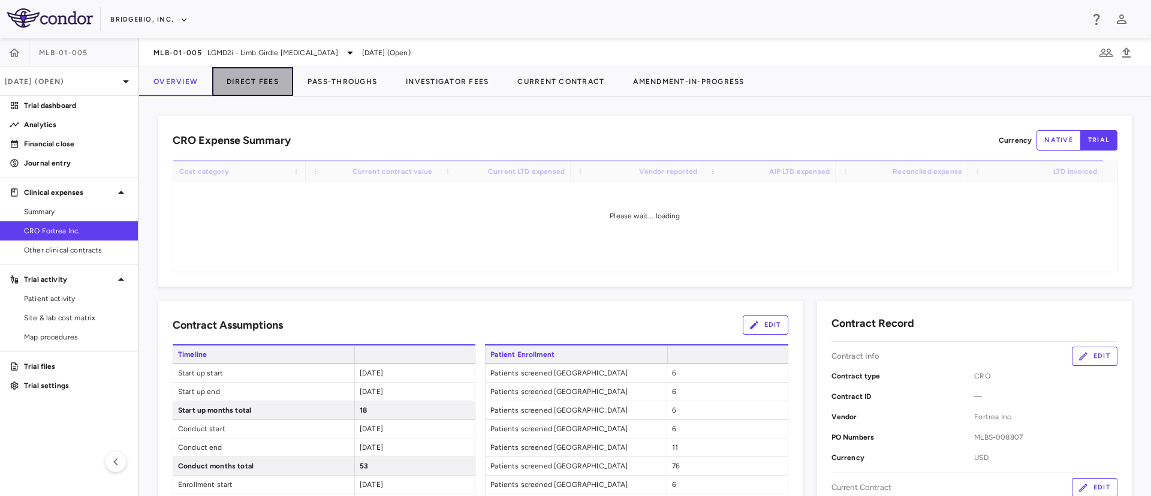
click at [262, 79] on button "Direct Fees" at bounding box center [252, 81] width 81 height 29
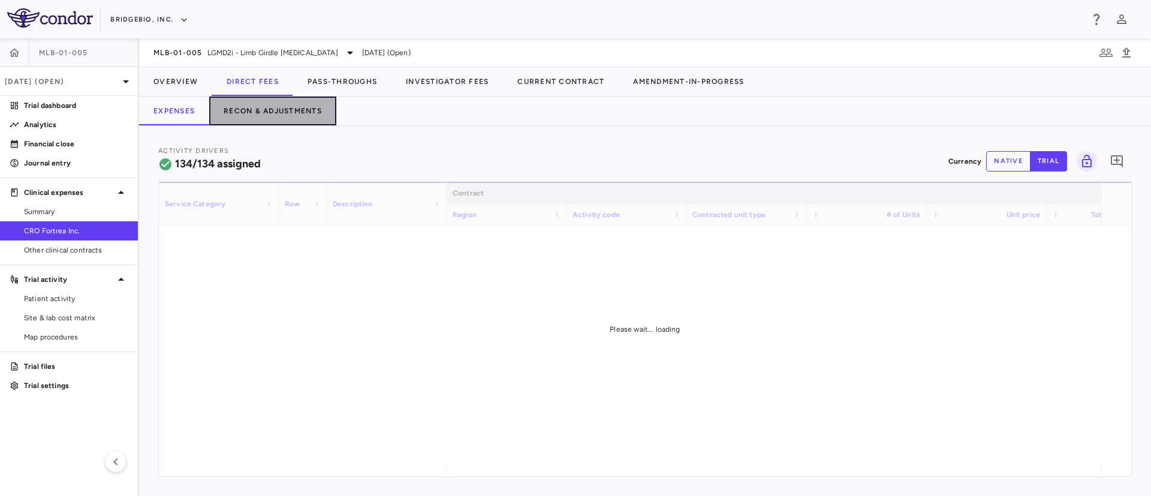
click at [289, 111] on button "Recon & Adjustments" at bounding box center [272, 110] width 127 height 29
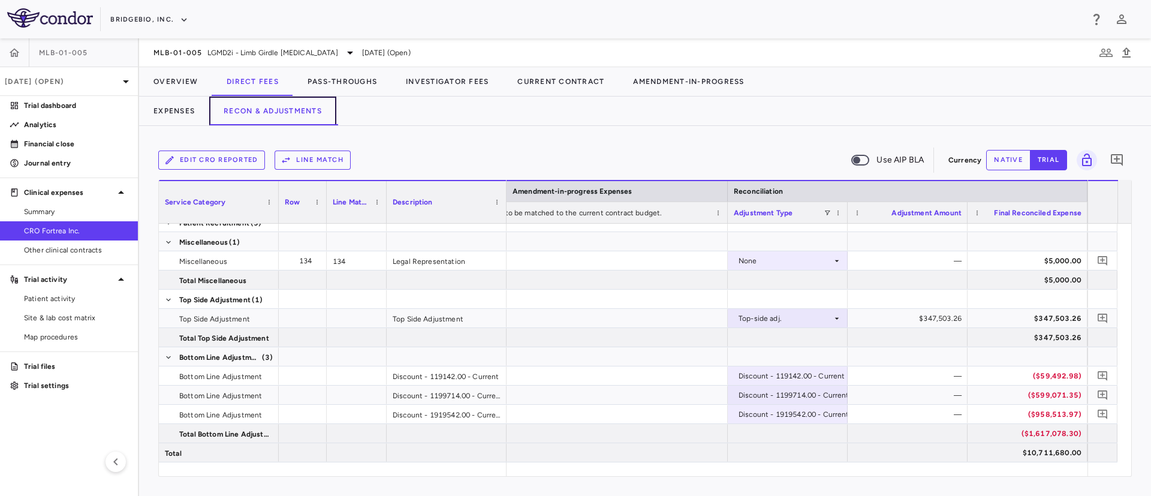
scroll to position [0, 1587]
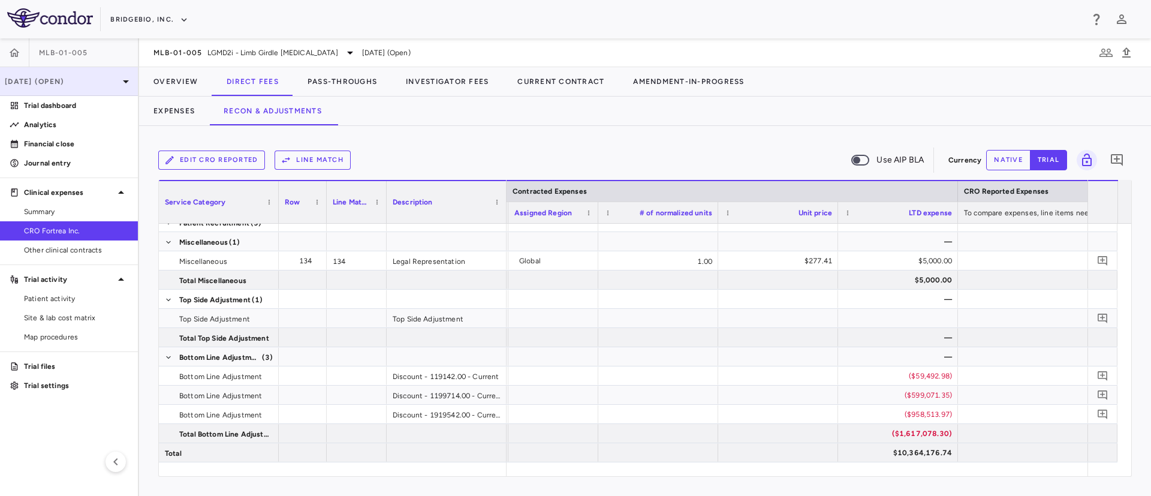
click at [122, 79] on icon at bounding box center [126, 81] width 14 height 14
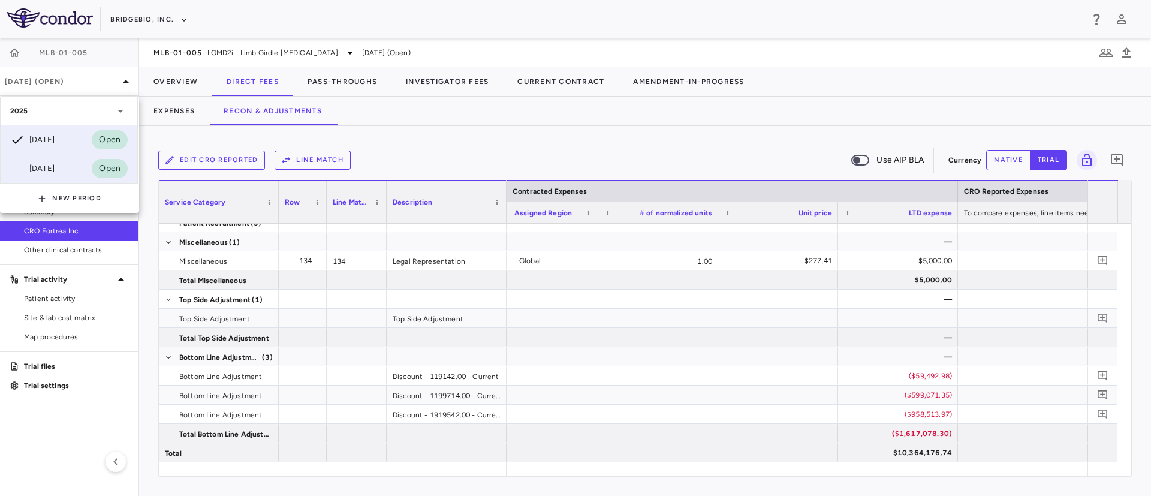
click at [53, 172] on div "[DATE]" at bounding box center [32, 168] width 44 height 14
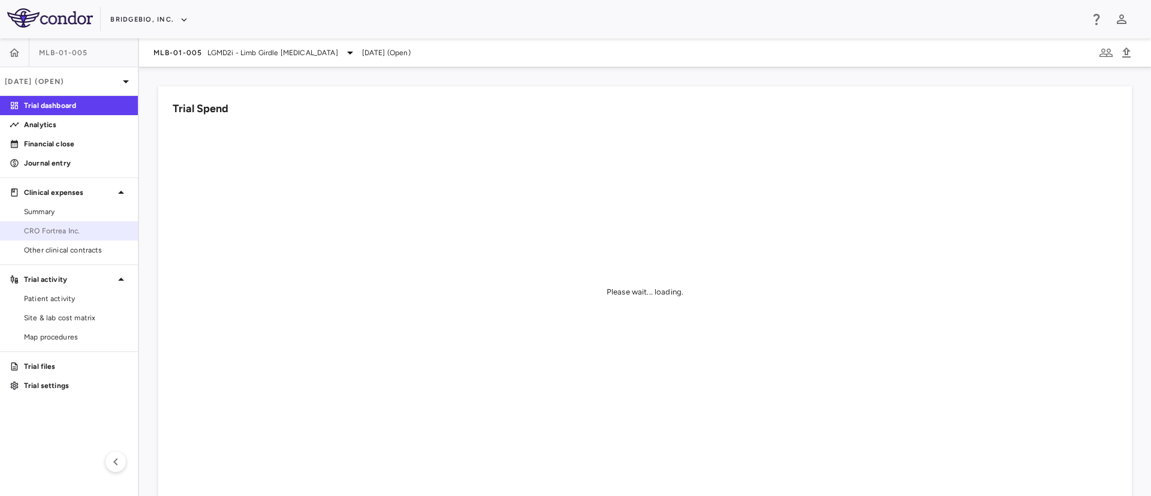
click at [47, 234] on span "CRO Fortrea Inc." at bounding box center [76, 230] width 104 height 11
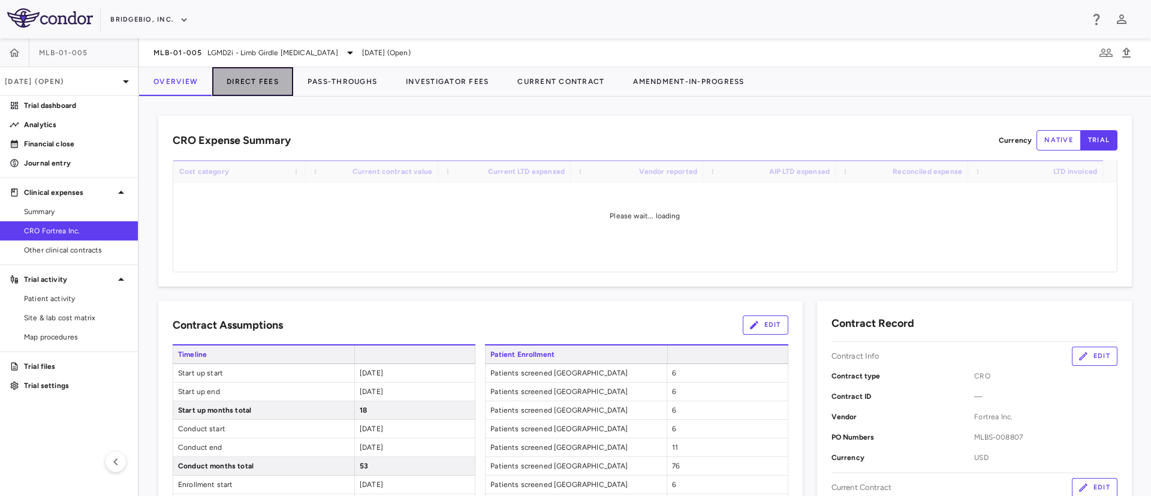
click at [250, 82] on button "Direct Fees" at bounding box center [252, 81] width 81 height 29
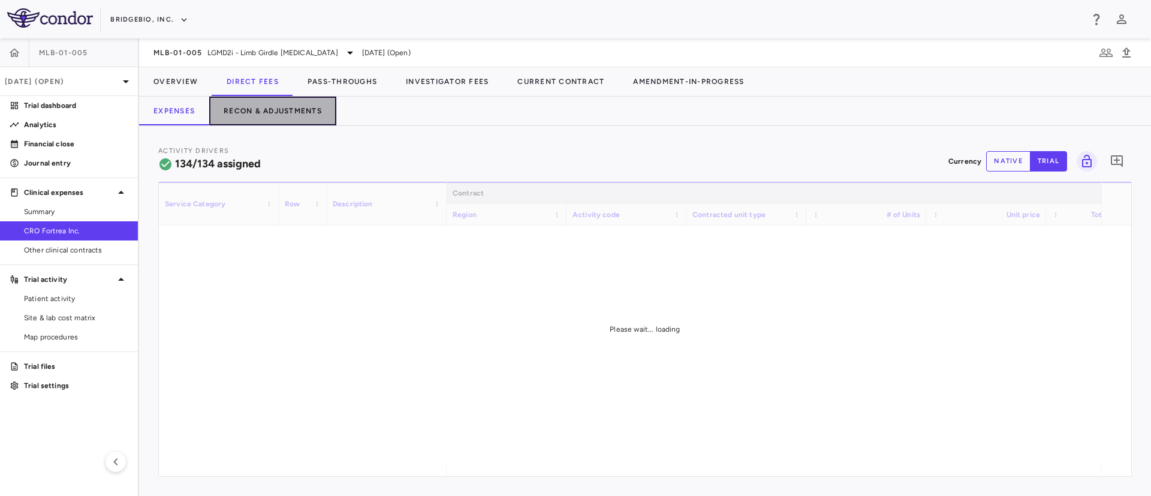
click at [283, 118] on button "Recon & Adjustments" at bounding box center [272, 110] width 127 height 29
